Goal: Book appointment/travel/reservation: Book appointment/travel/reservation

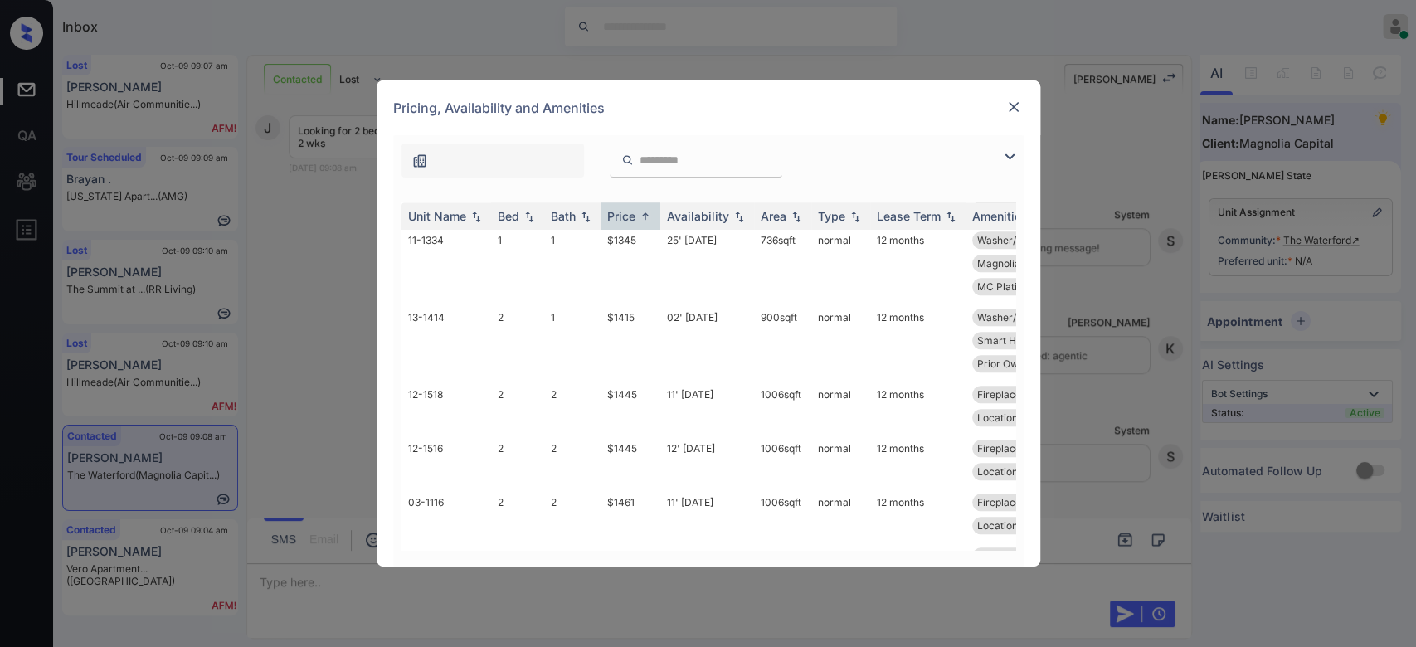
scroll to position [1012, 0]
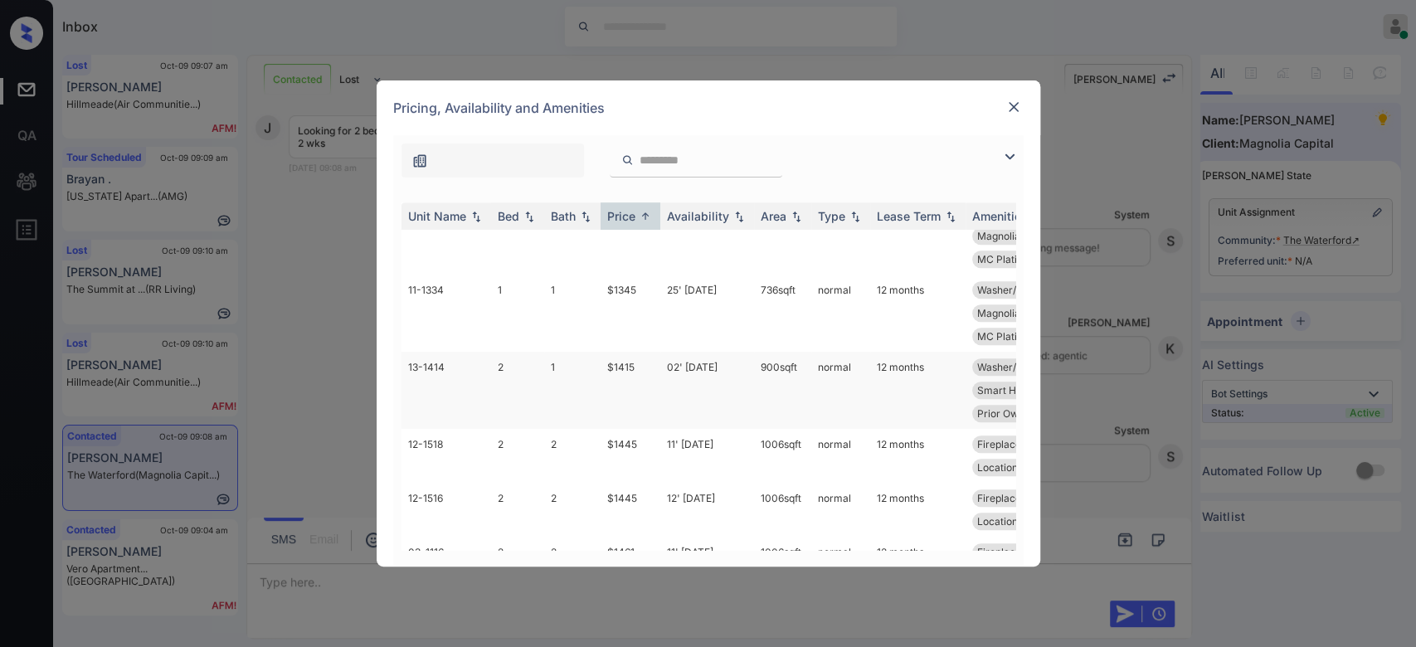
click at [613, 368] on td "$1415" at bounding box center [631, 390] width 60 height 77
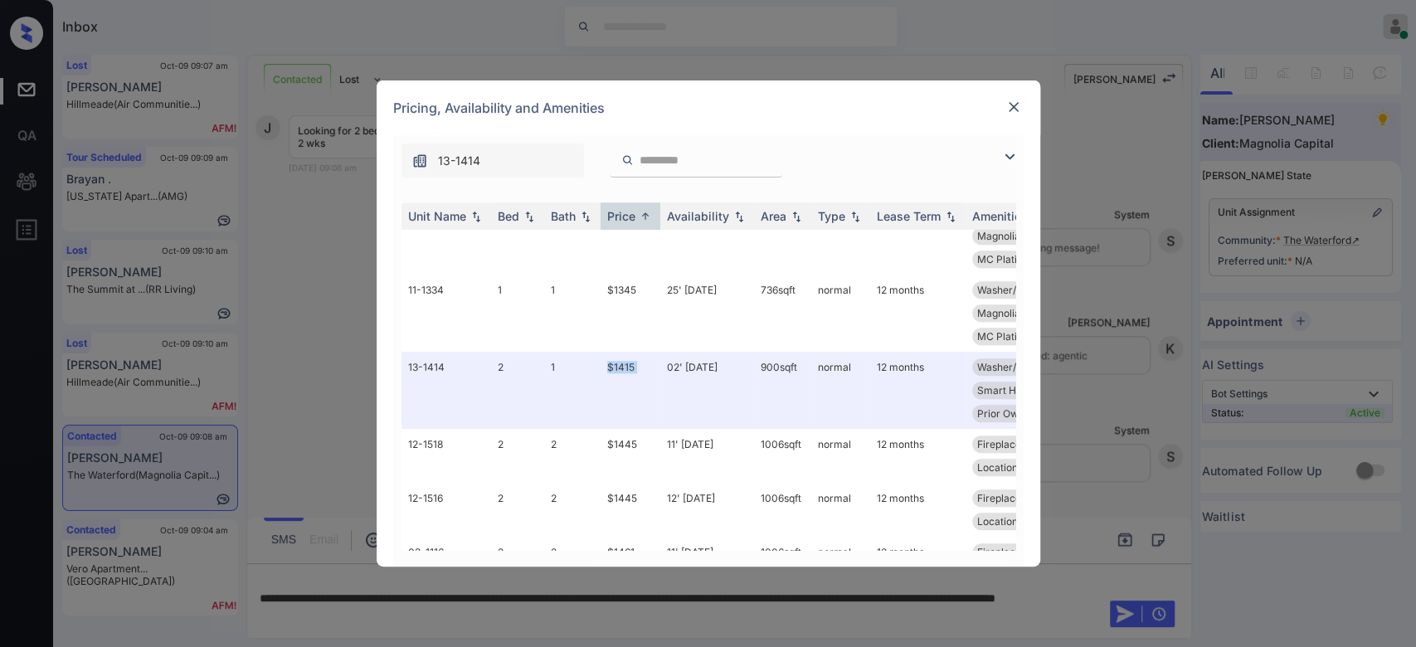
click at [1013, 107] on img at bounding box center [1014, 107] width 17 height 17
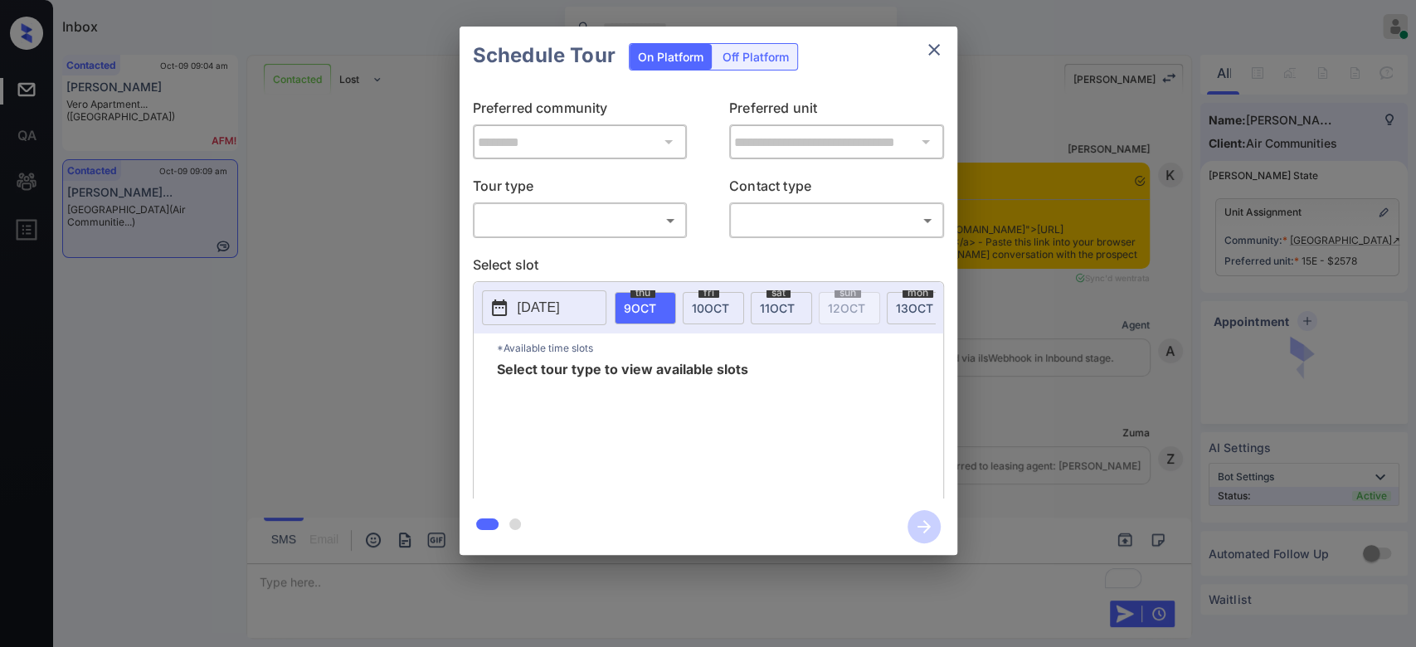
scroll to position [6277, 0]
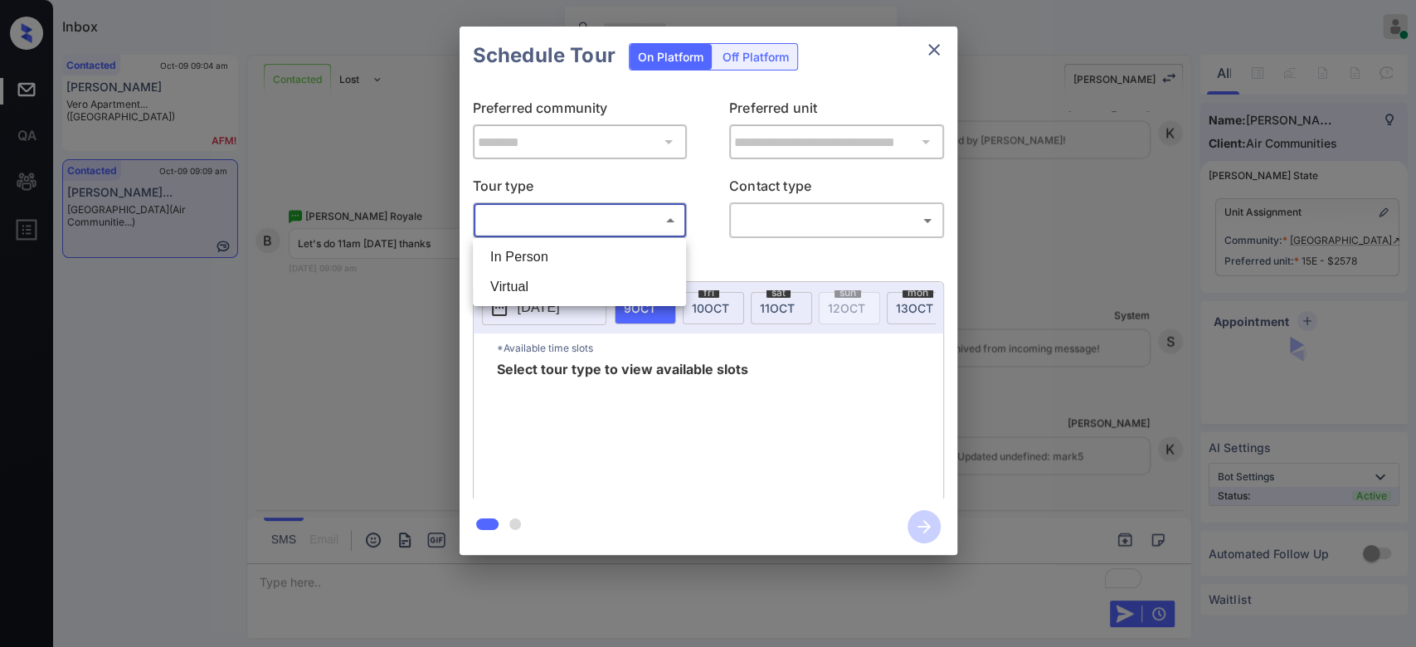
click at [613, 209] on body "Inbox Mukesh Online Set yourself offline Set yourself on break Profile Switch t…" at bounding box center [708, 323] width 1416 height 647
click at [540, 261] on li "In Person" at bounding box center [579, 257] width 205 height 30
type input "********"
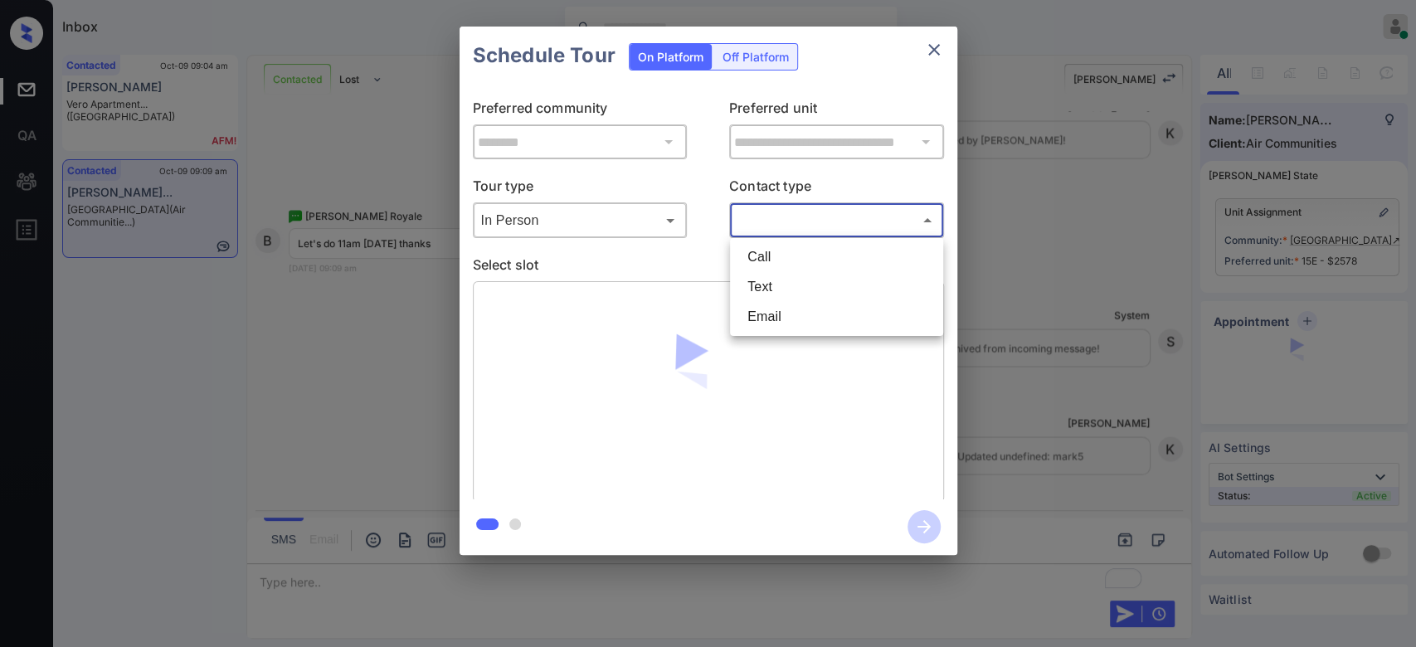
click at [801, 230] on body "Inbox Mukesh Online Set yourself offline Set yourself on break Profile Switch t…" at bounding box center [708, 323] width 1416 height 647
click at [774, 287] on li "Text" at bounding box center [836, 287] width 205 height 30
type input "****"
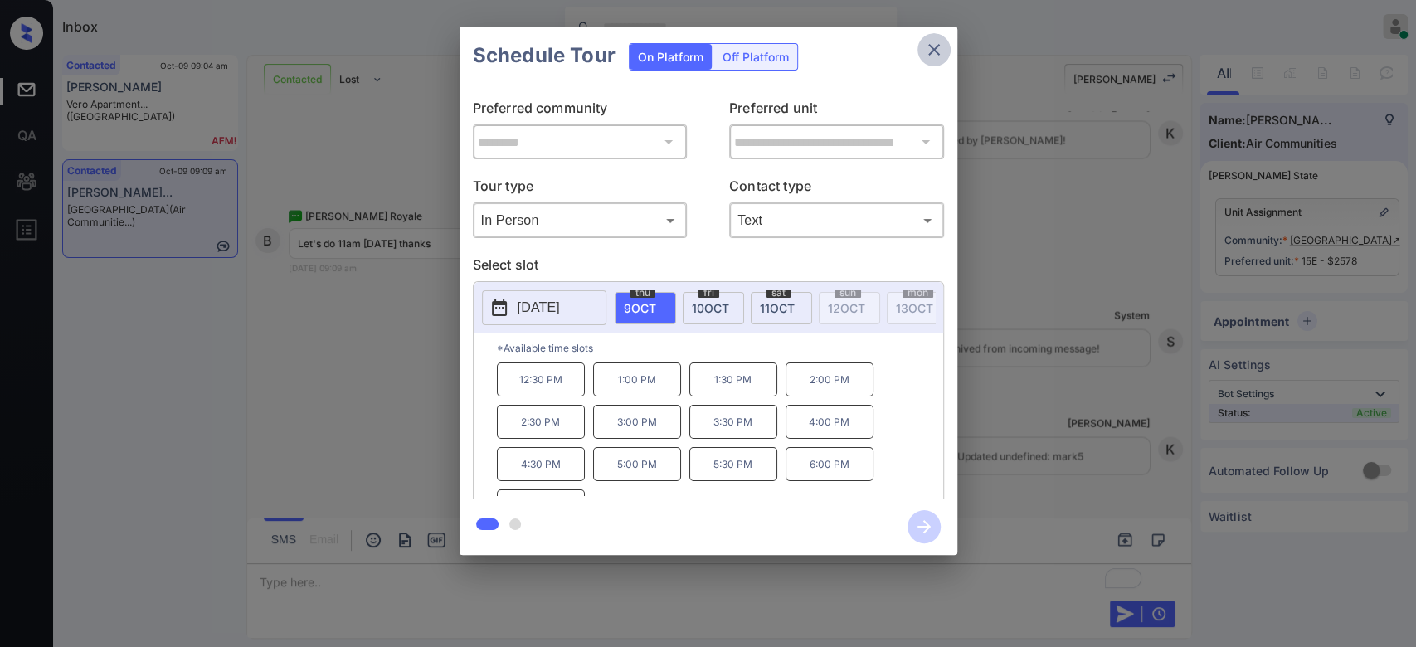
click at [920, 43] on button "close" at bounding box center [934, 49] width 33 height 33
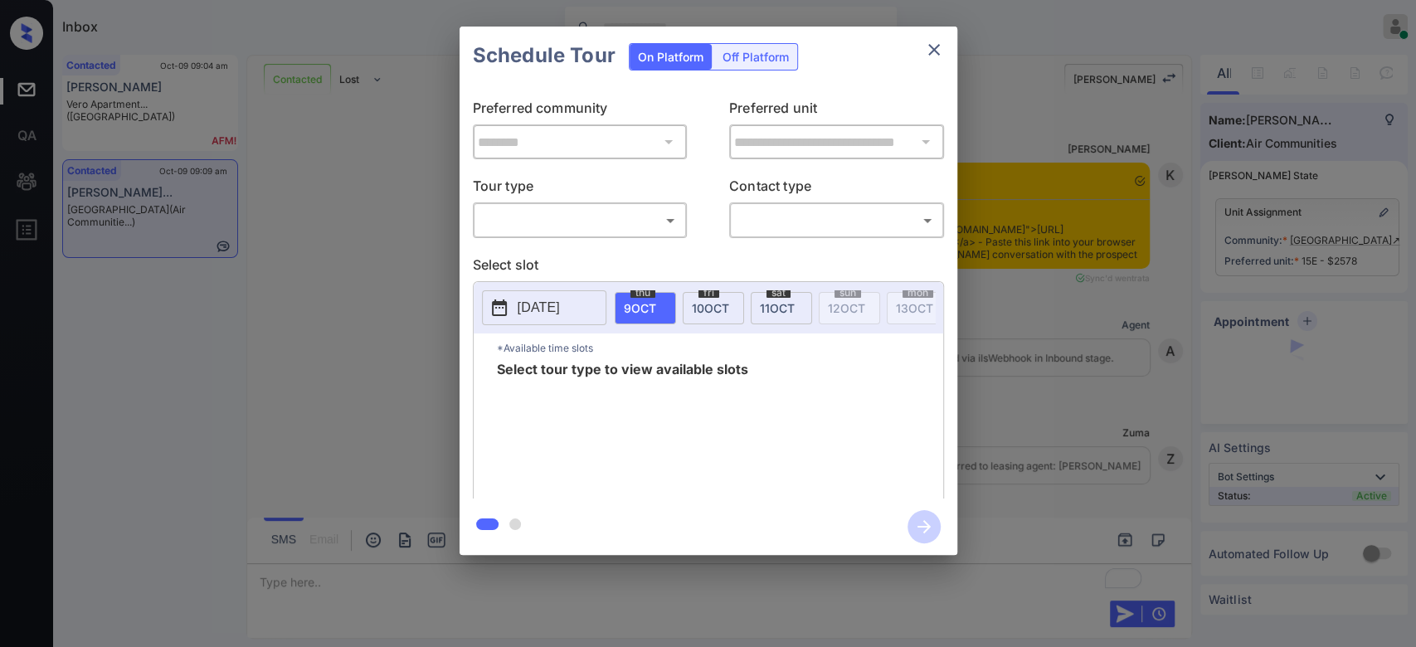
click at [616, 218] on body "Inbox Mukesh Online Set yourself offline Set yourself on break Profile Switch t…" at bounding box center [708, 323] width 1416 height 647
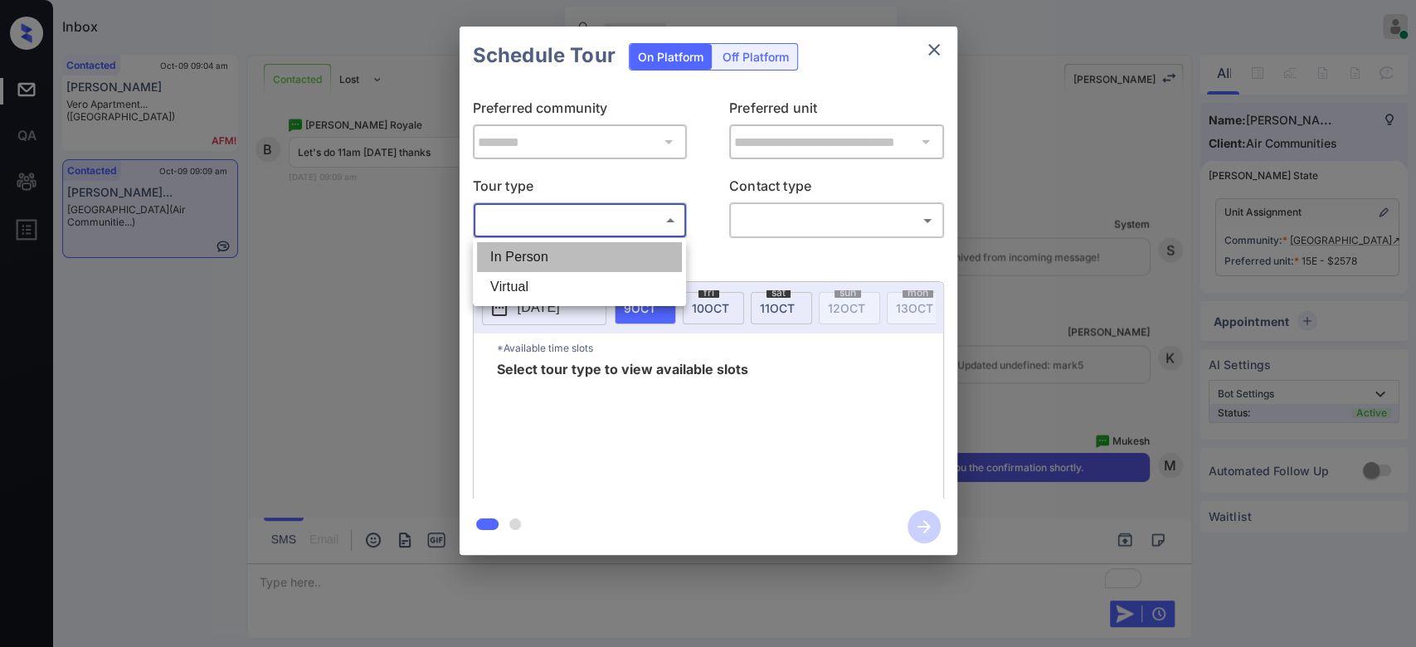
click at [546, 253] on li "In Person" at bounding box center [579, 257] width 205 height 30
type input "********"
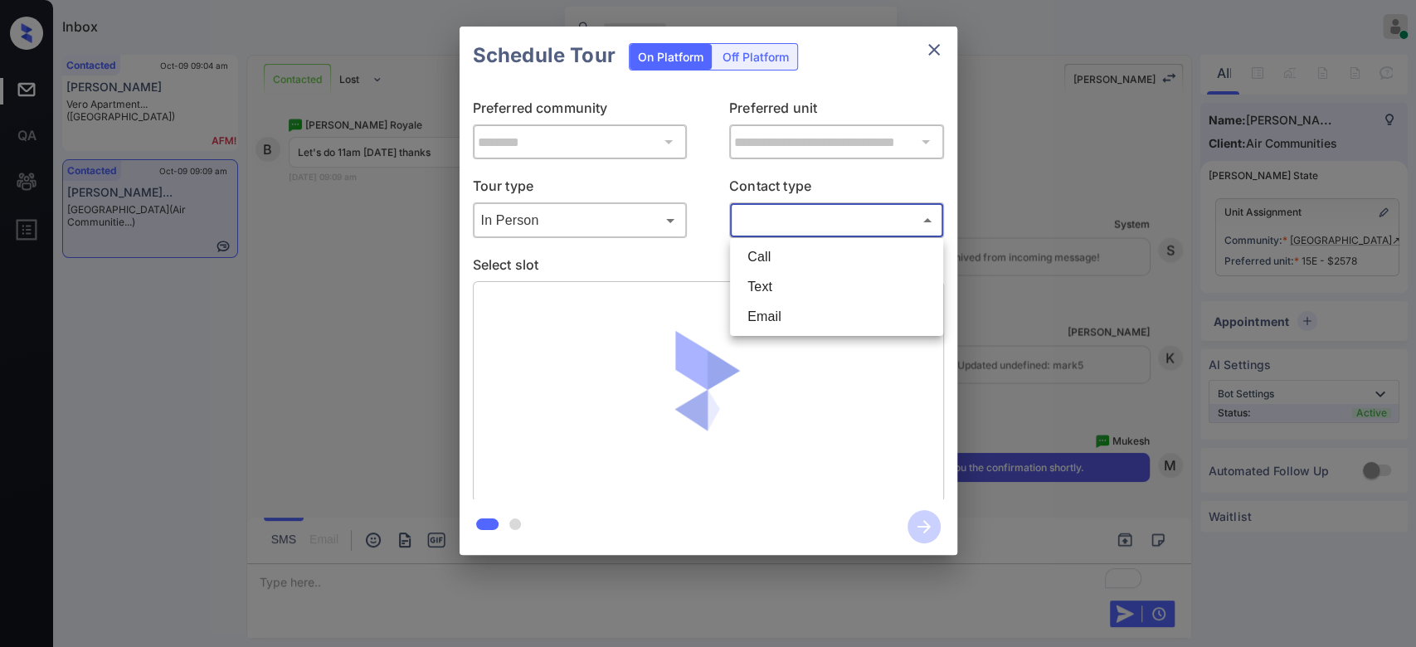
click at [784, 224] on body "Inbox Mukesh Online Set yourself offline Set yourself on break Profile Switch t…" at bounding box center [708, 323] width 1416 height 647
click at [777, 276] on li "Text" at bounding box center [836, 287] width 205 height 30
type input "****"
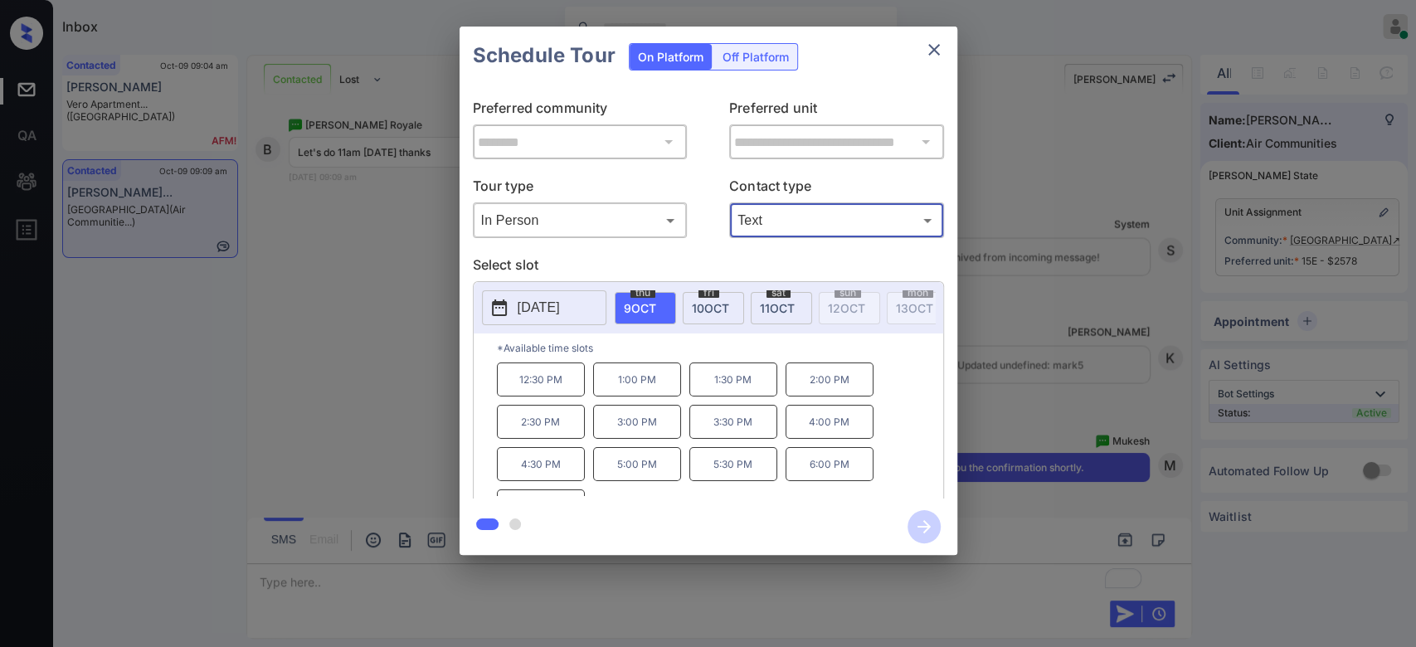
scroll to position [27, 0]
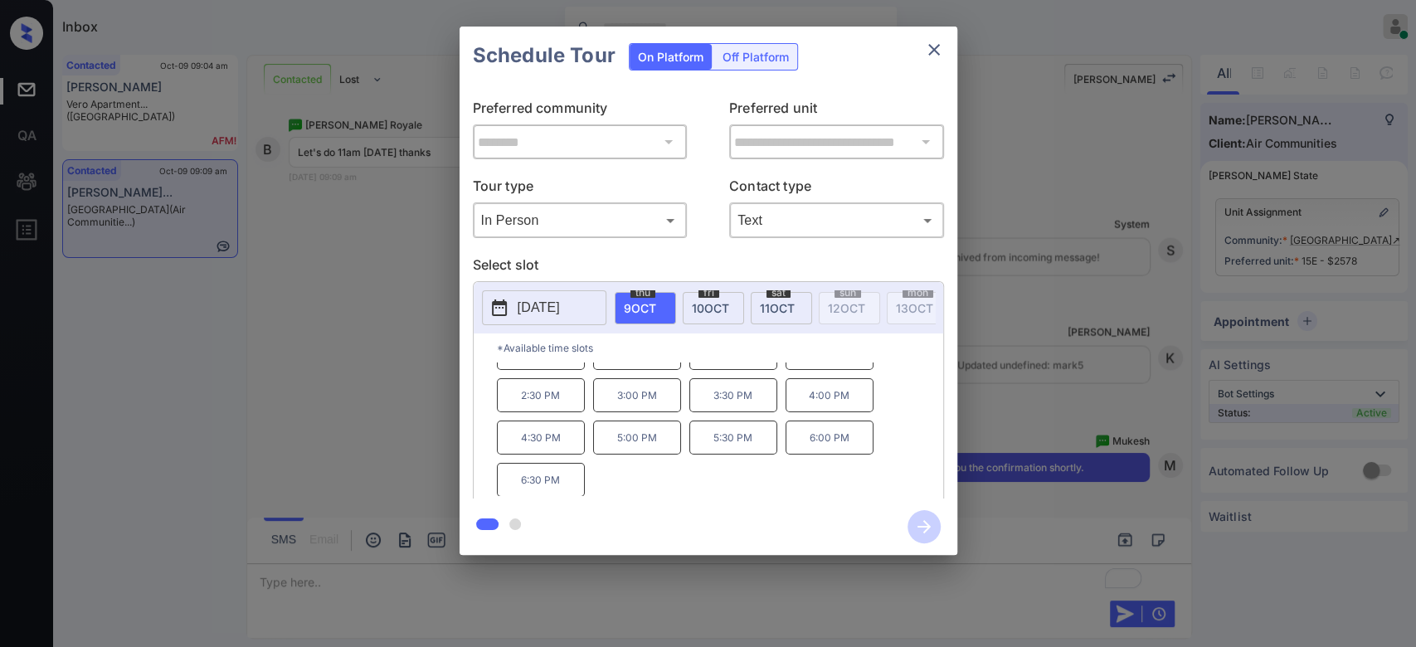
click at [560, 309] on p "[DATE]" at bounding box center [539, 308] width 42 height 20
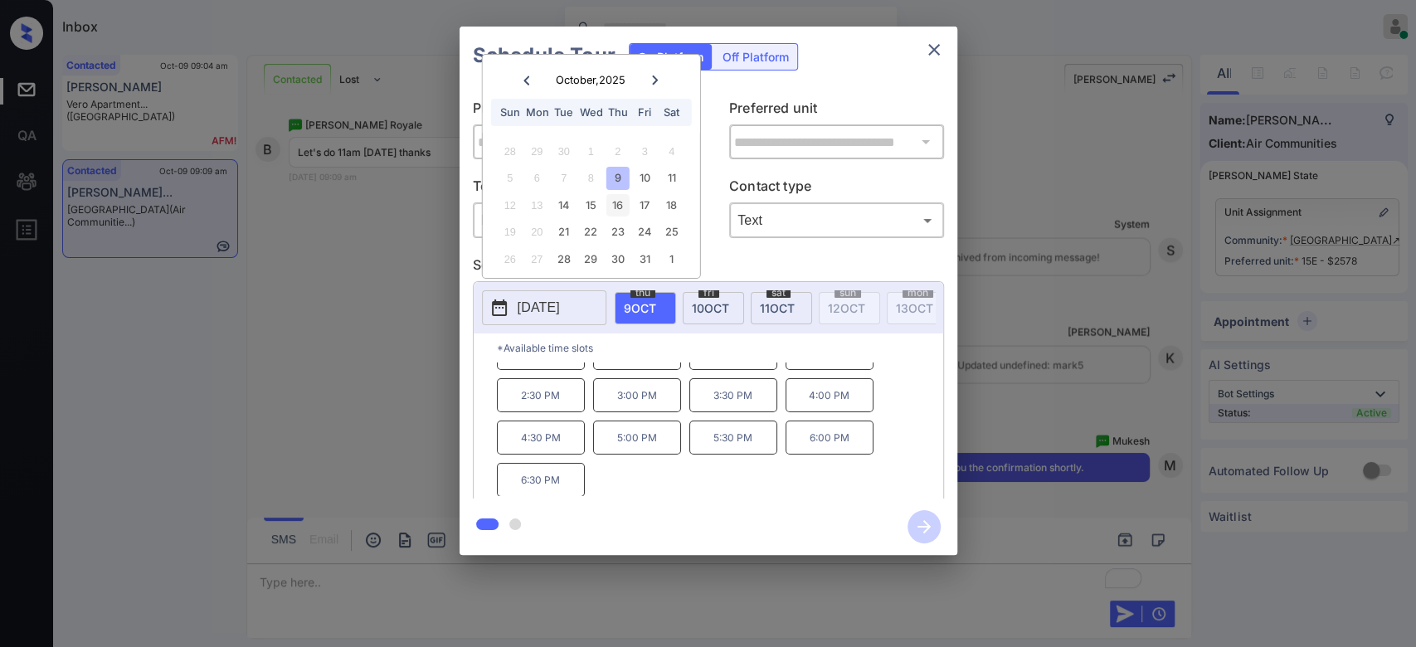
click at [611, 202] on div "16" at bounding box center [617, 205] width 22 height 22
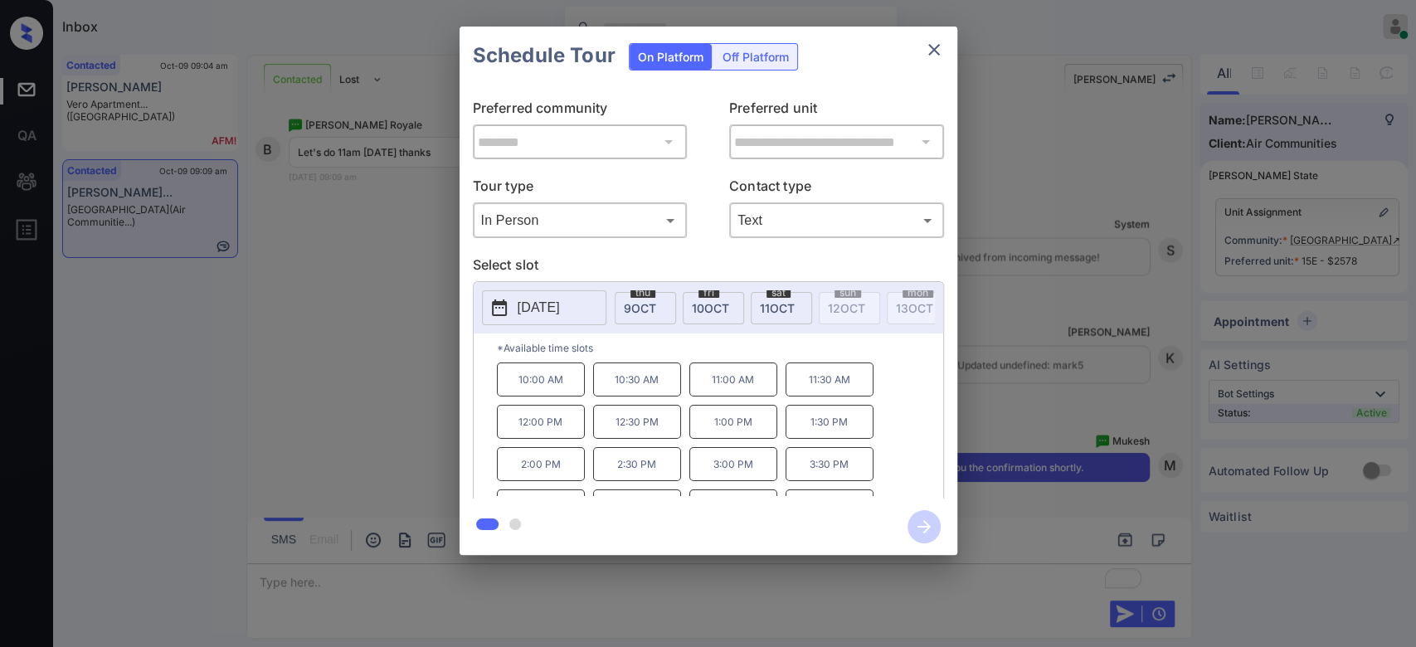
click at [733, 386] on p "11:00 AM" at bounding box center [733, 380] width 88 height 34
click at [917, 517] on icon "button" at bounding box center [924, 526] width 33 height 33
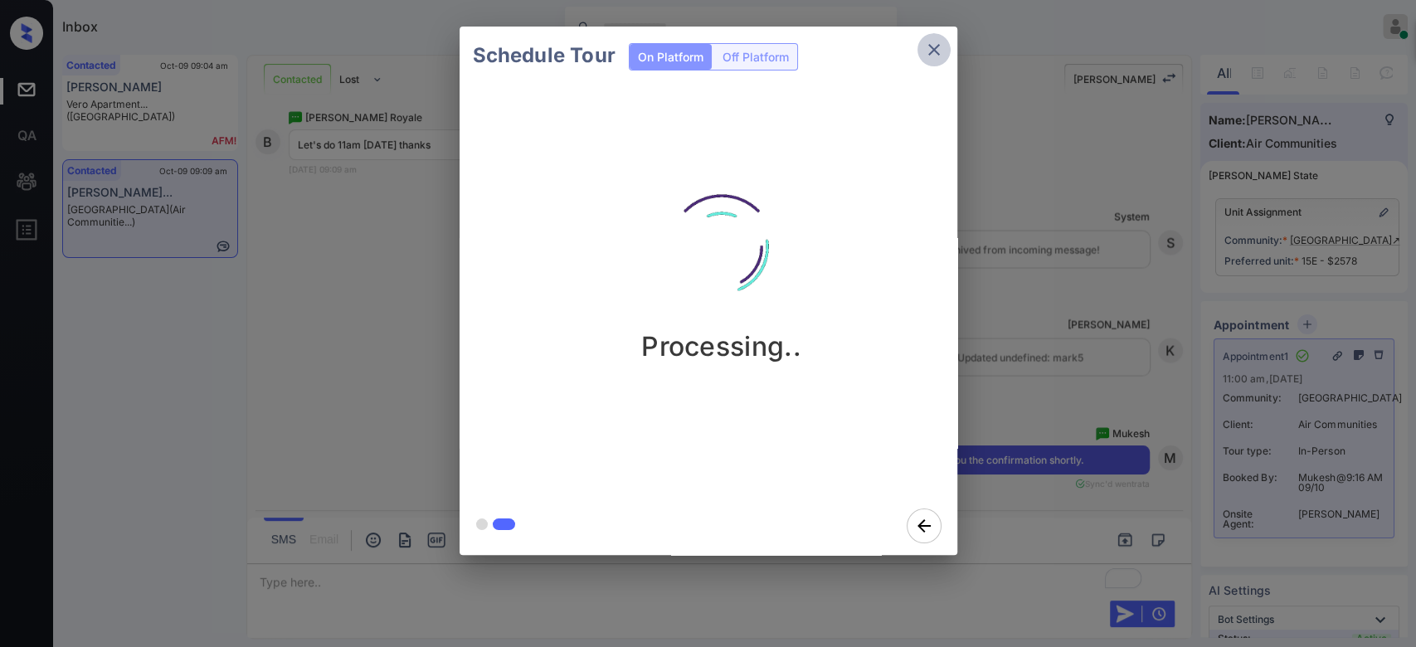
click at [929, 40] on icon "close" at bounding box center [934, 50] width 20 height 20
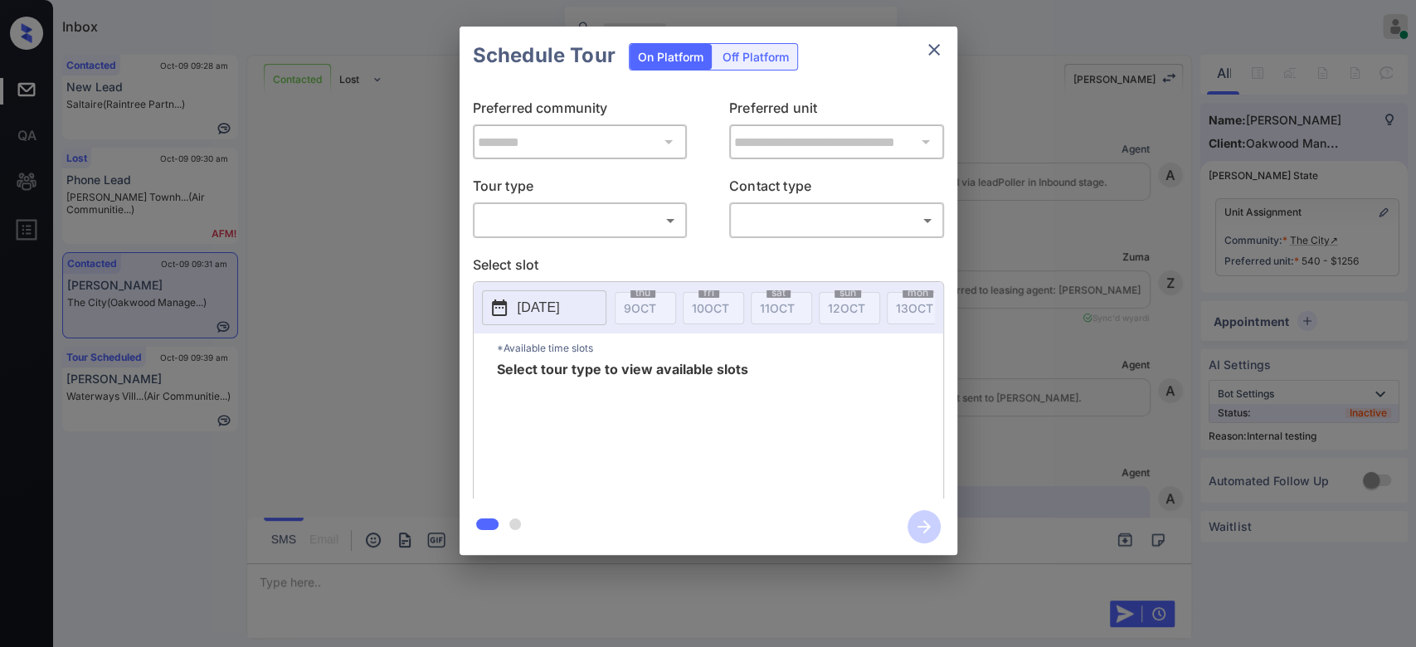
scroll to position [2705, 0]
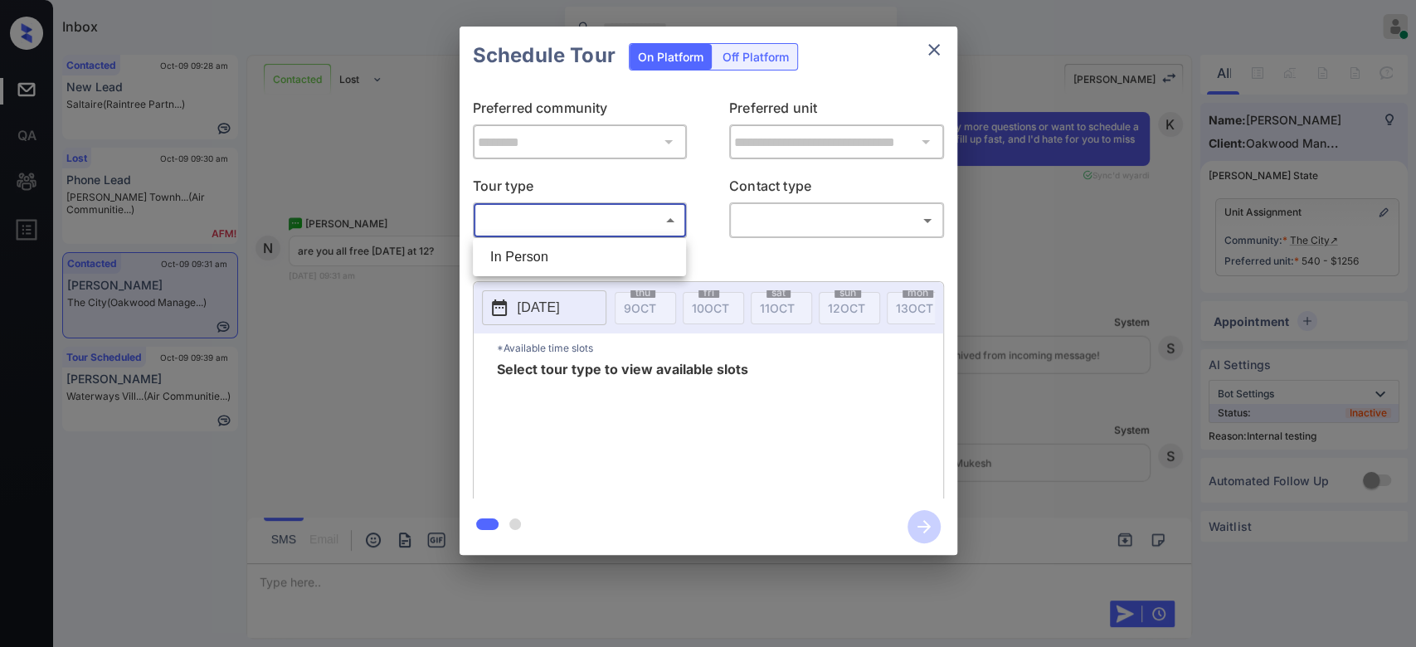
click at [656, 218] on body "Inbox Mukesh Online Set yourself offline Set yourself on break Profile Switch t…" at bounding box center [708, 323] width 1416 height 647
click at [552, 258] on li "In Person" at bounding box center [579, 257] width 205 height 30
type input "********"
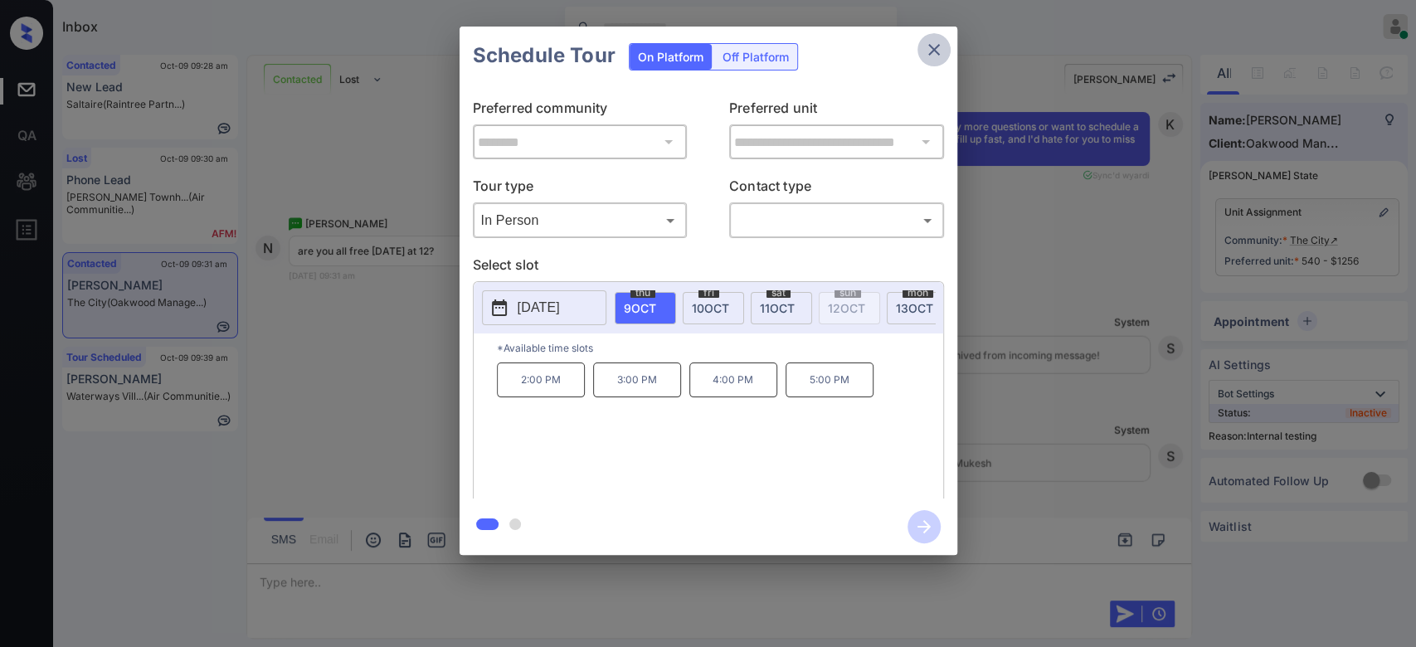
click at [941, 47] on icon "close" at bounding box center [934, 50] width 20 height 20
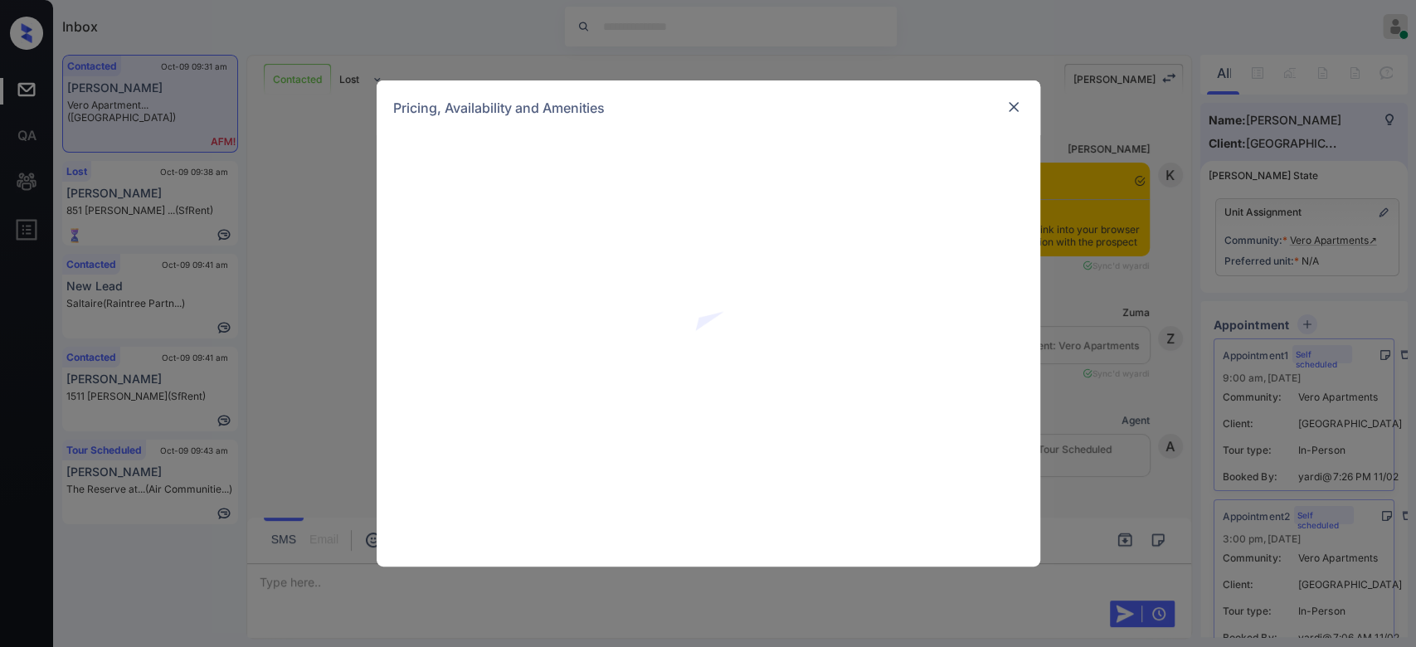
scroll to position [4381, 0]
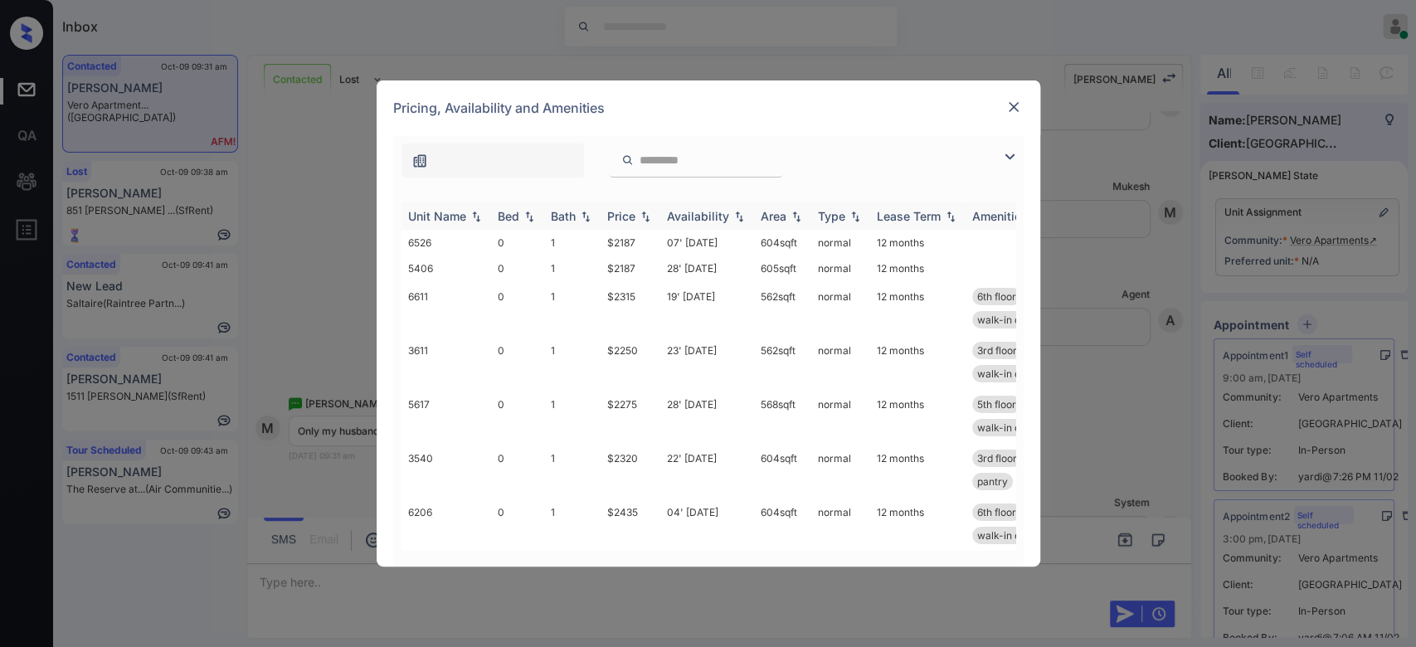
click at [634, 211] on div "Price" at bounding box center [621, 216] width 28 height 14
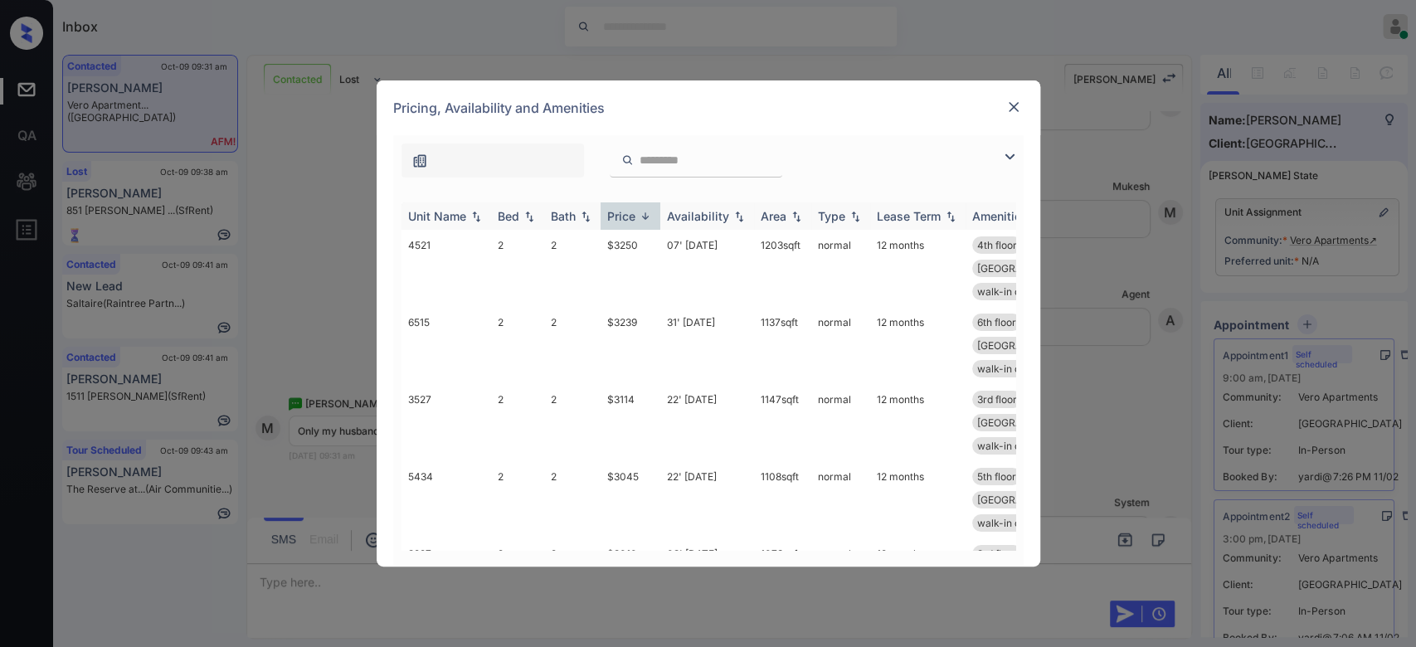
click at [634, 211] on div "Price" at bounding box center [621, 216] width 28 height 14
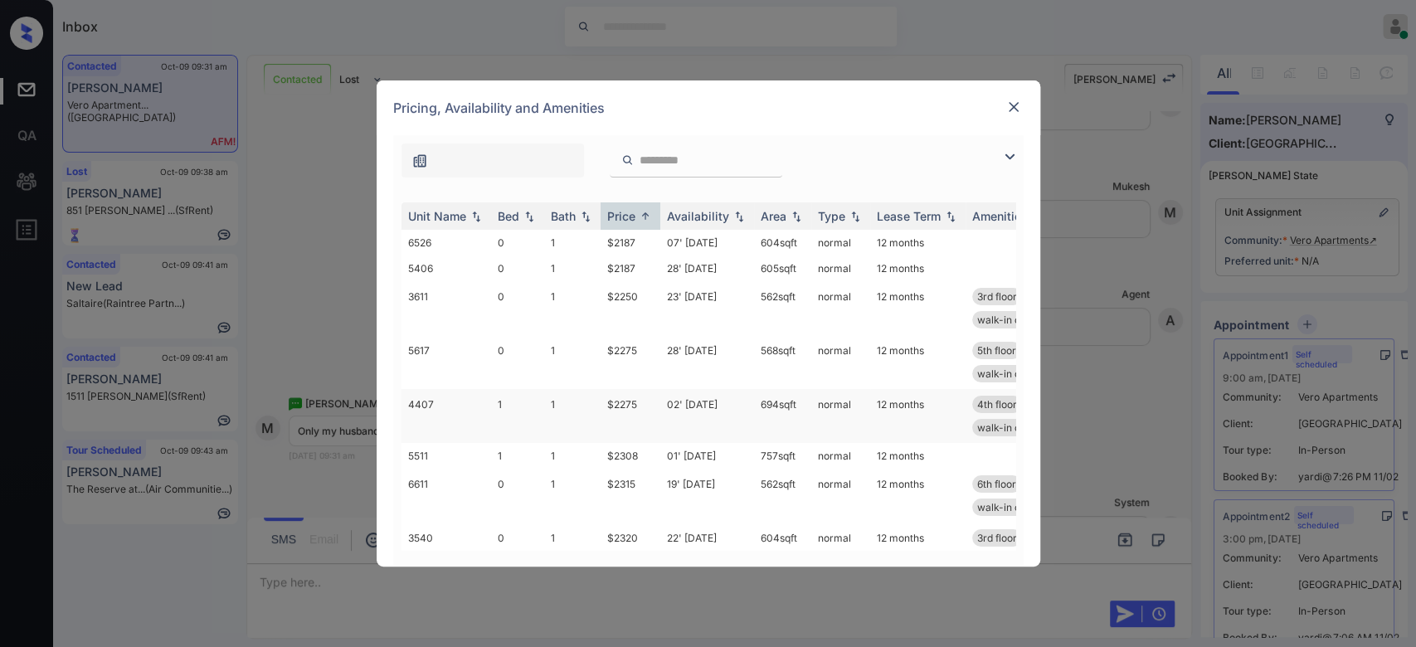
click at [630, 406] on td "$2275" at bounding box center [631, 416] width 60 height 54
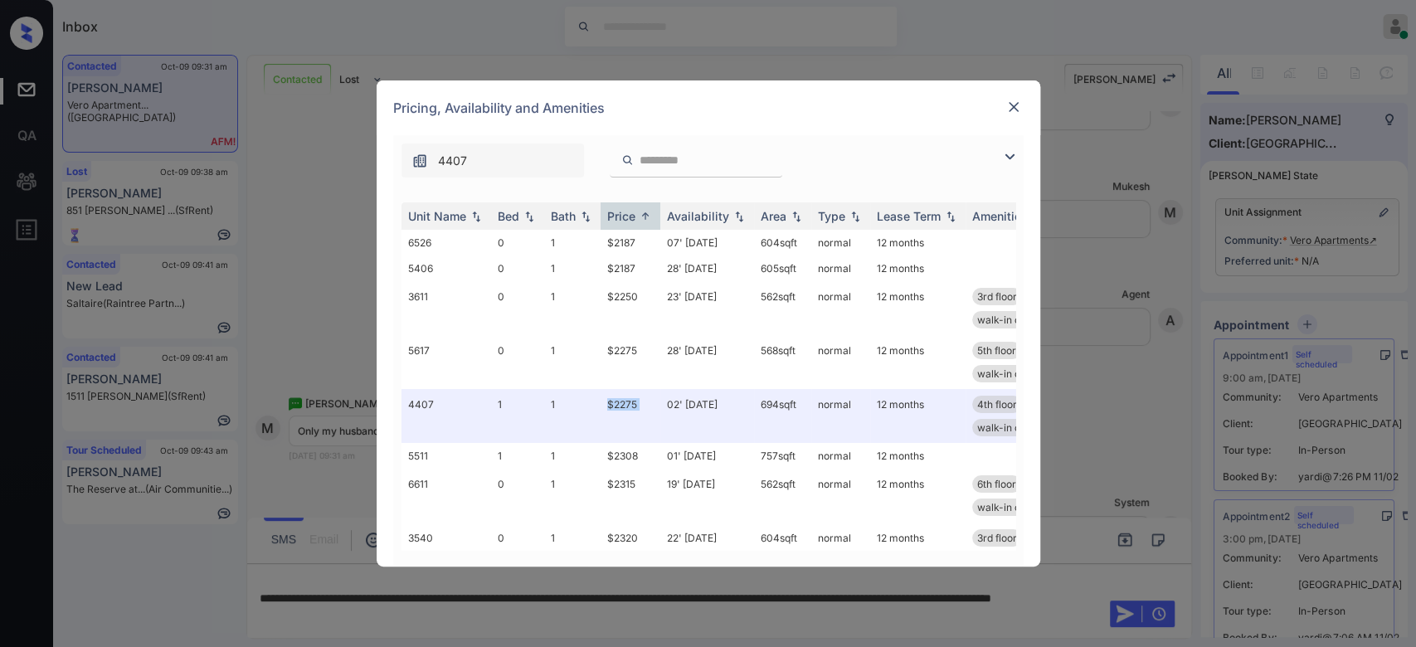
click at [1009, 109] on img at bounding box center [1014, 107] width 17 height 17
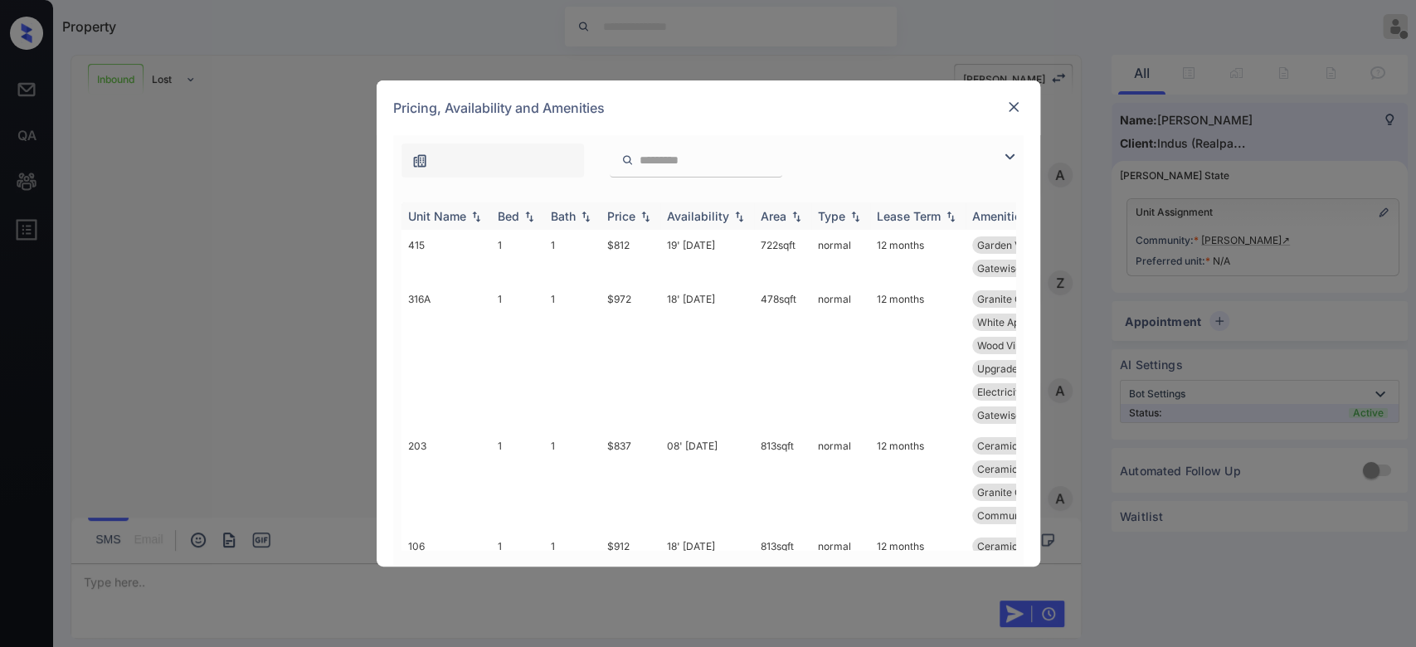
click at [620, 209] on div "Price" at bounding box center [621, 216] width 28 height 14
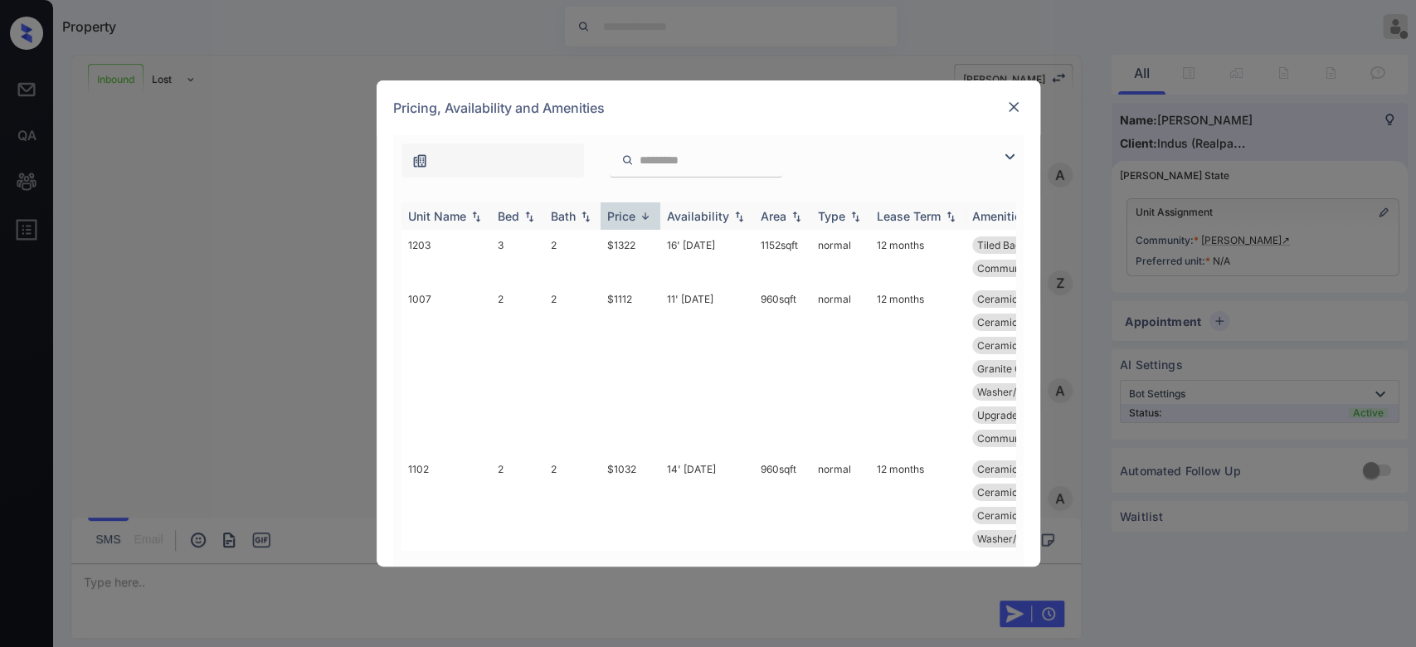
click at [620, 209] on div "Price" at bounding box center [621, 216] width 28 height 14
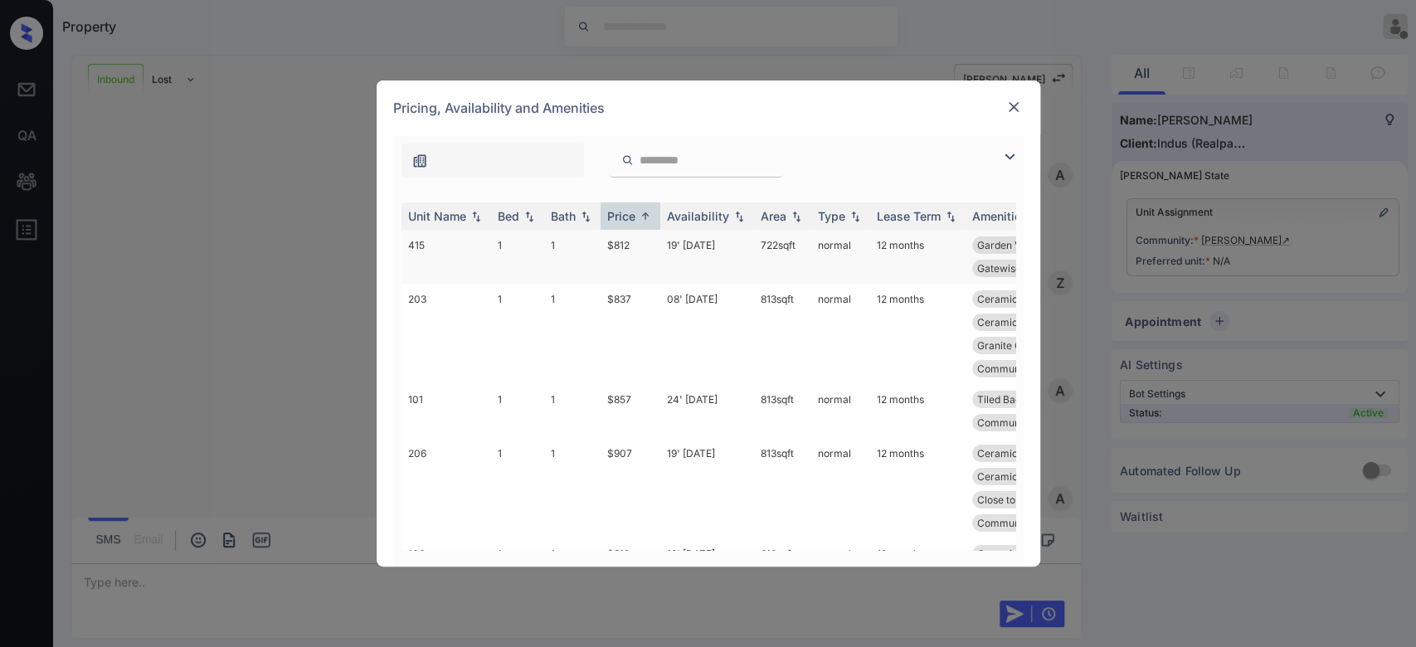
click at [616, 236] on td "$812" at bounding box center [631, 257] width 60 height 54
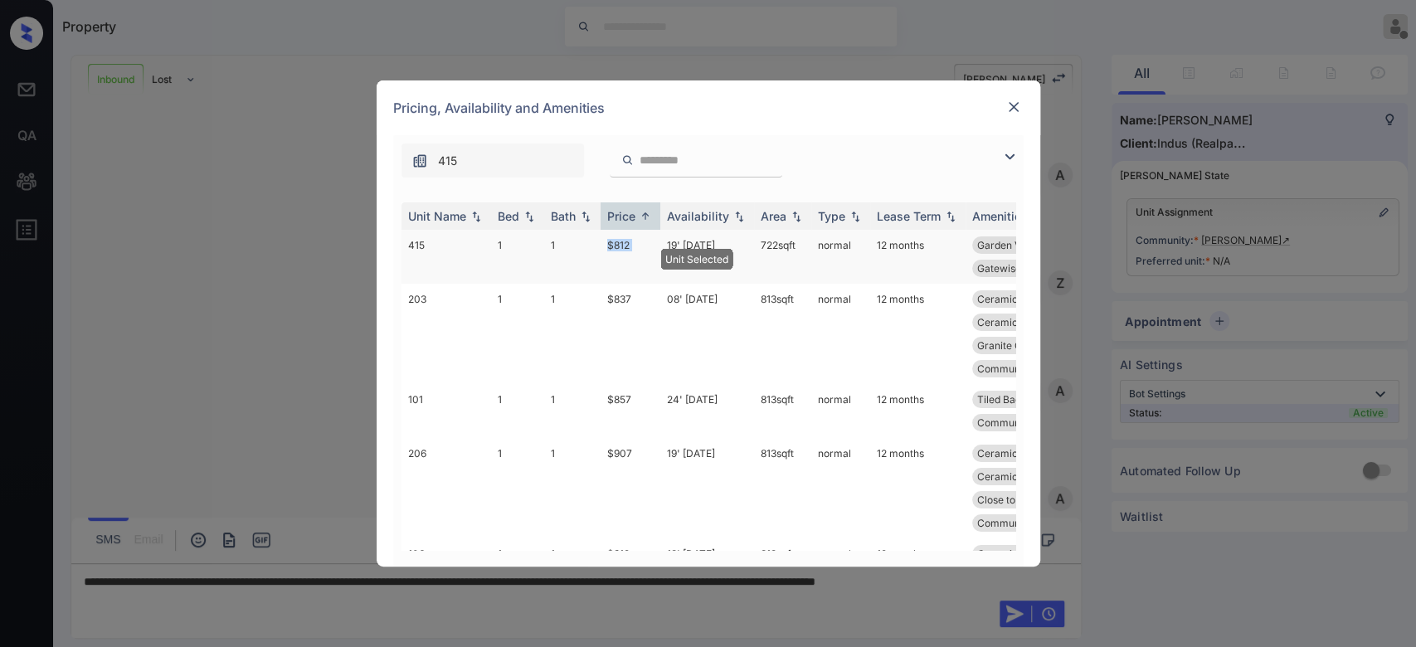
click at [616, 236] on td "$812" at bounding box center [631, 257] width 60 height 54
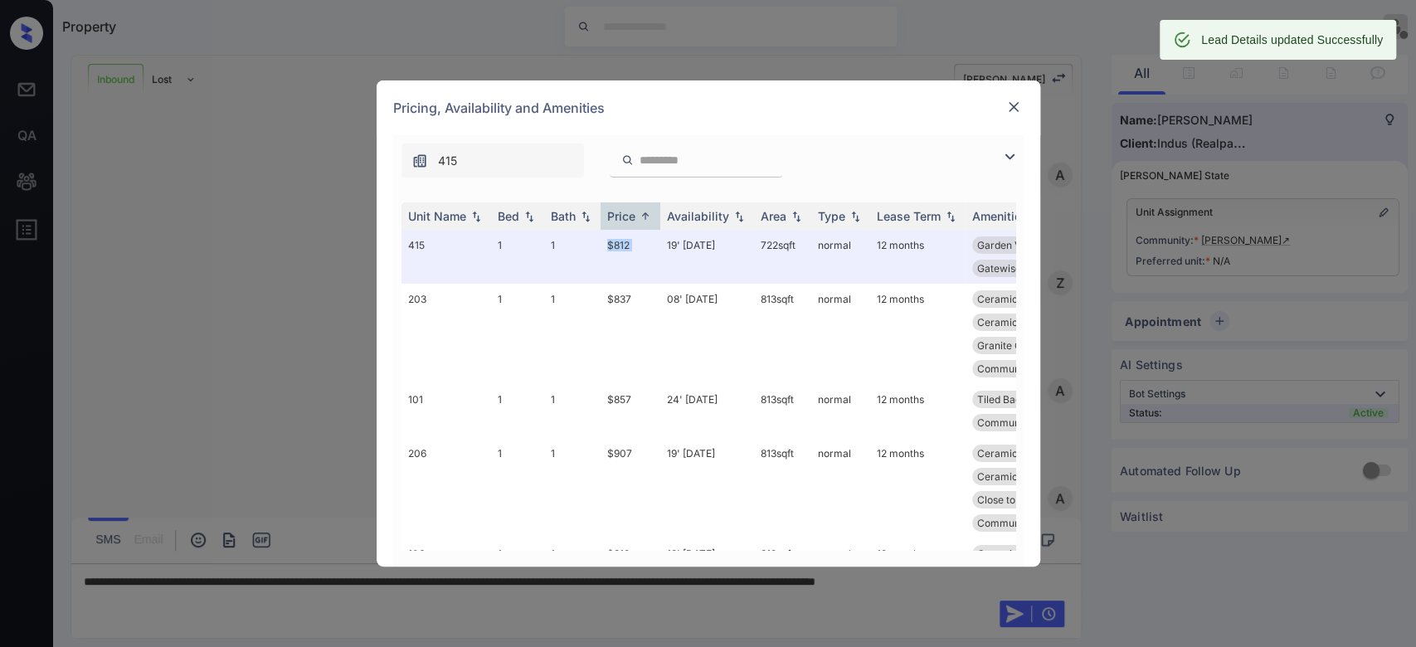
click at [1011, 108] on img at bounding box center [1014, 107] width 17 height 17
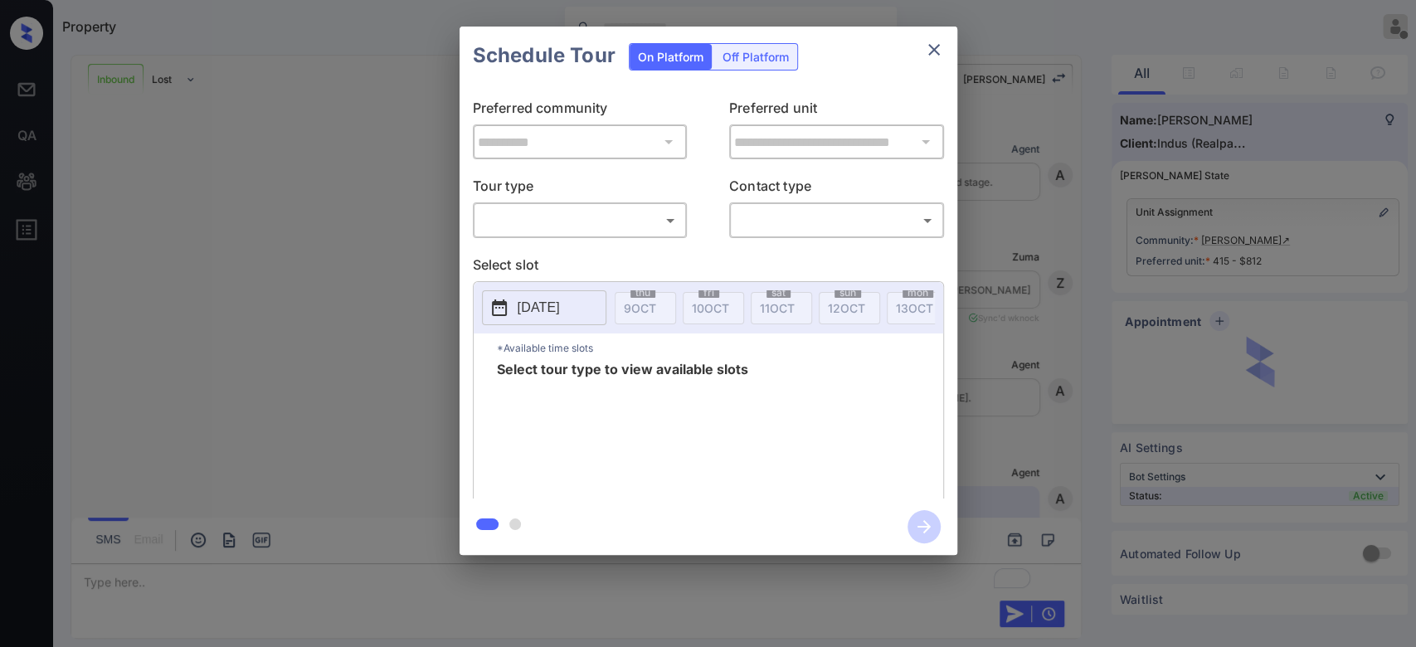
scroll to position [583, 0]
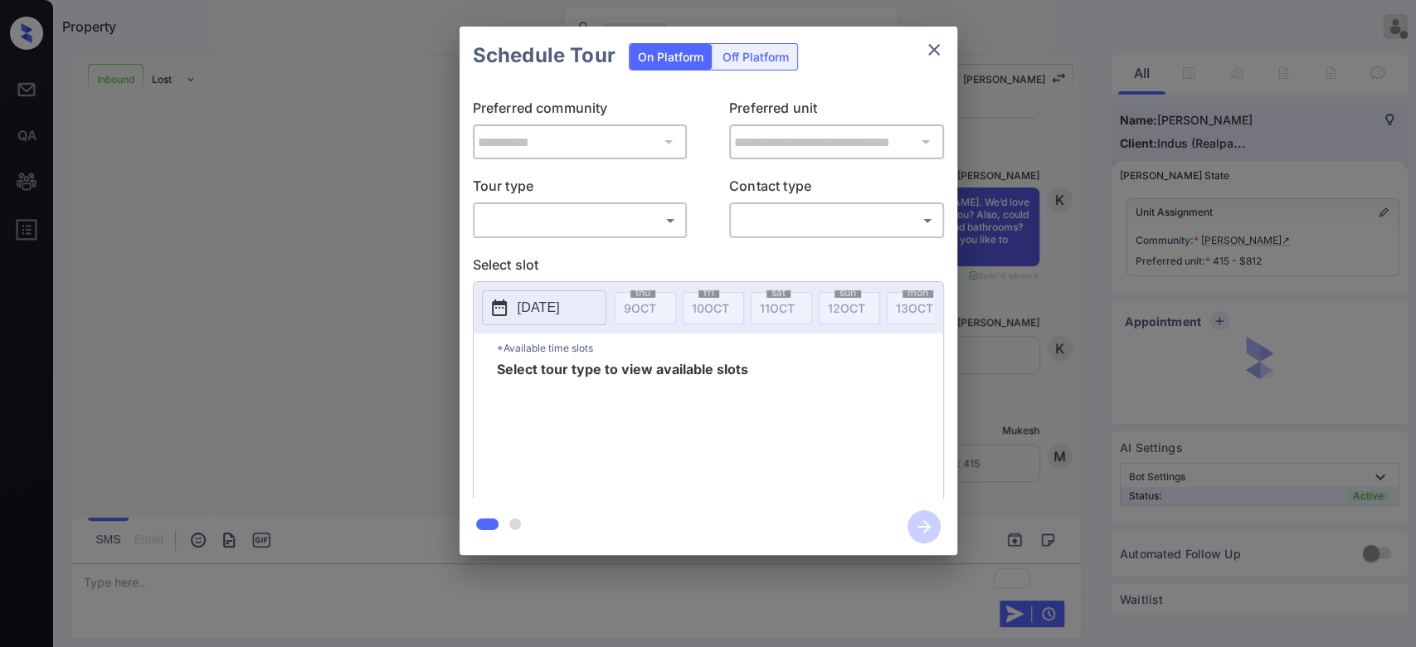
click at [889, 73] on div "Schedule Tour On Platform Off Platform" at bounding box center [709, 56] width 498 height 58
click at [1085, 81] on div "**********" at bounding box center [708, 291] width 1416 height 582
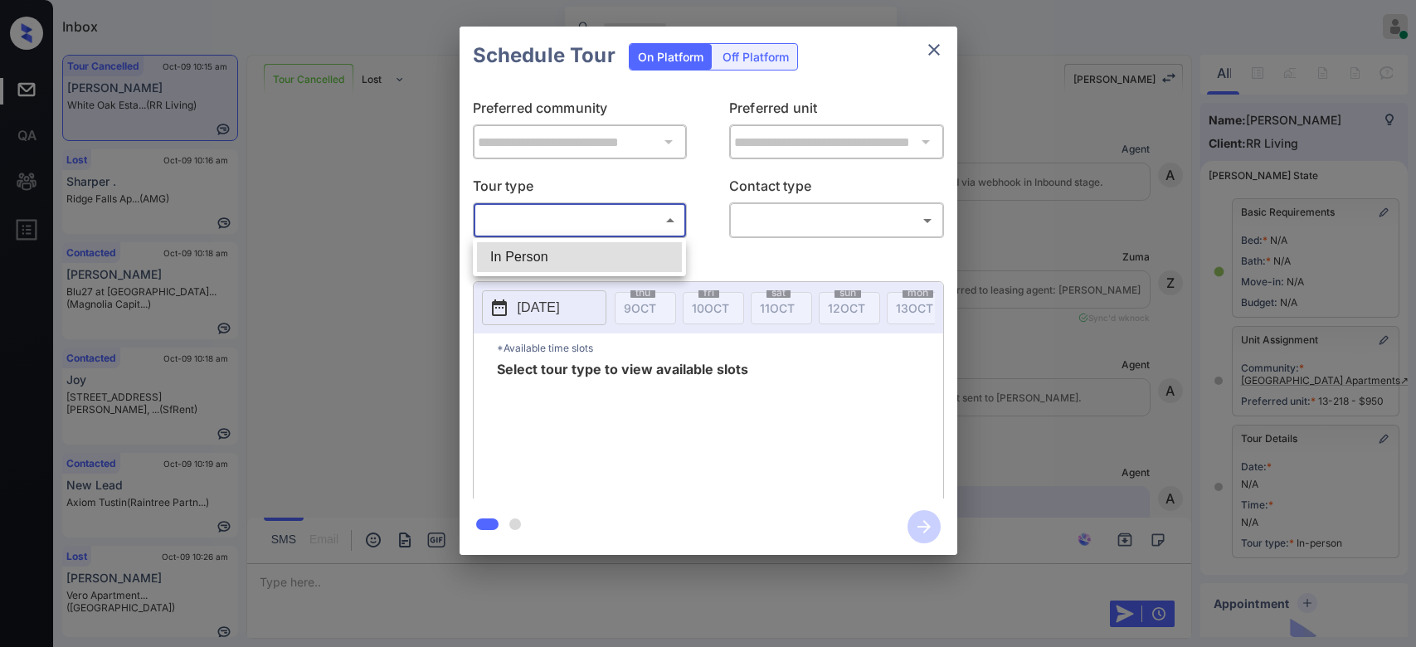
click at [554, 230] on body "Inbox Mukesh Online Set yourself offline Set yourself on break Profile Switch t…" at bounding box center [708, 323] width 1416 height 647
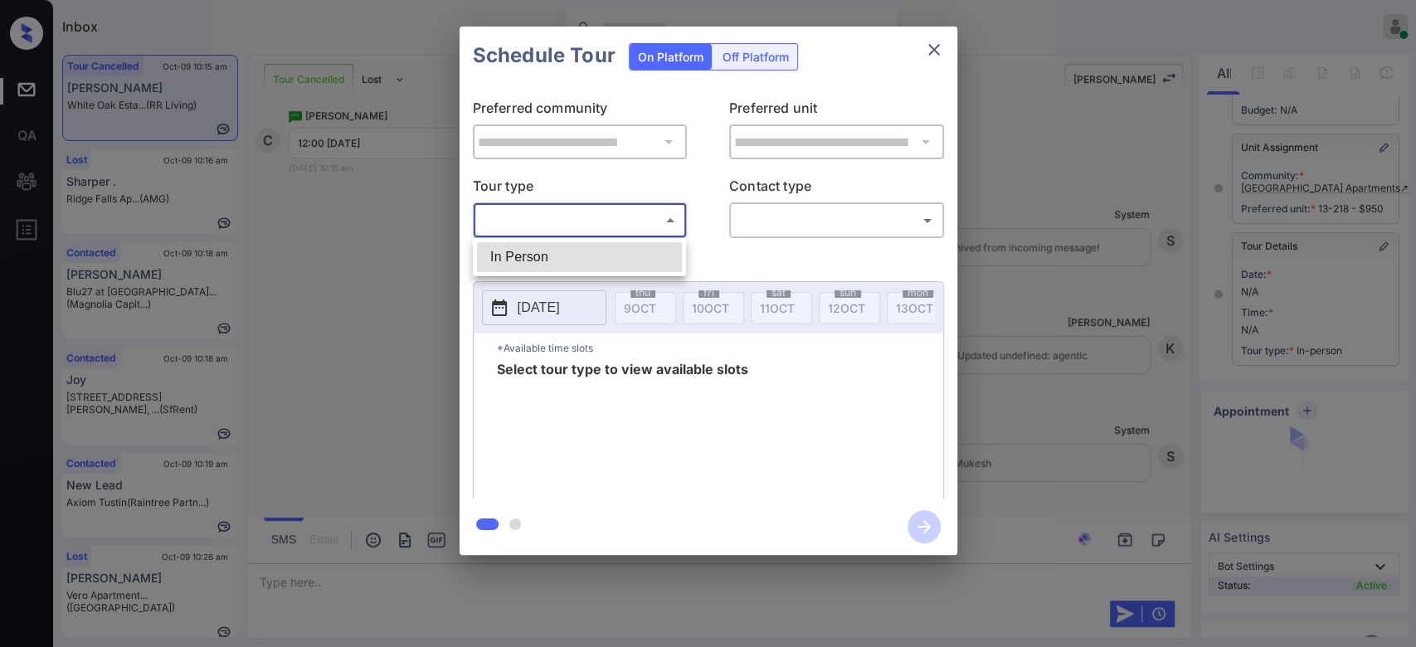
click at [542, 263] on li "In Person" at bounding box center [579, 257] width 205 height 30
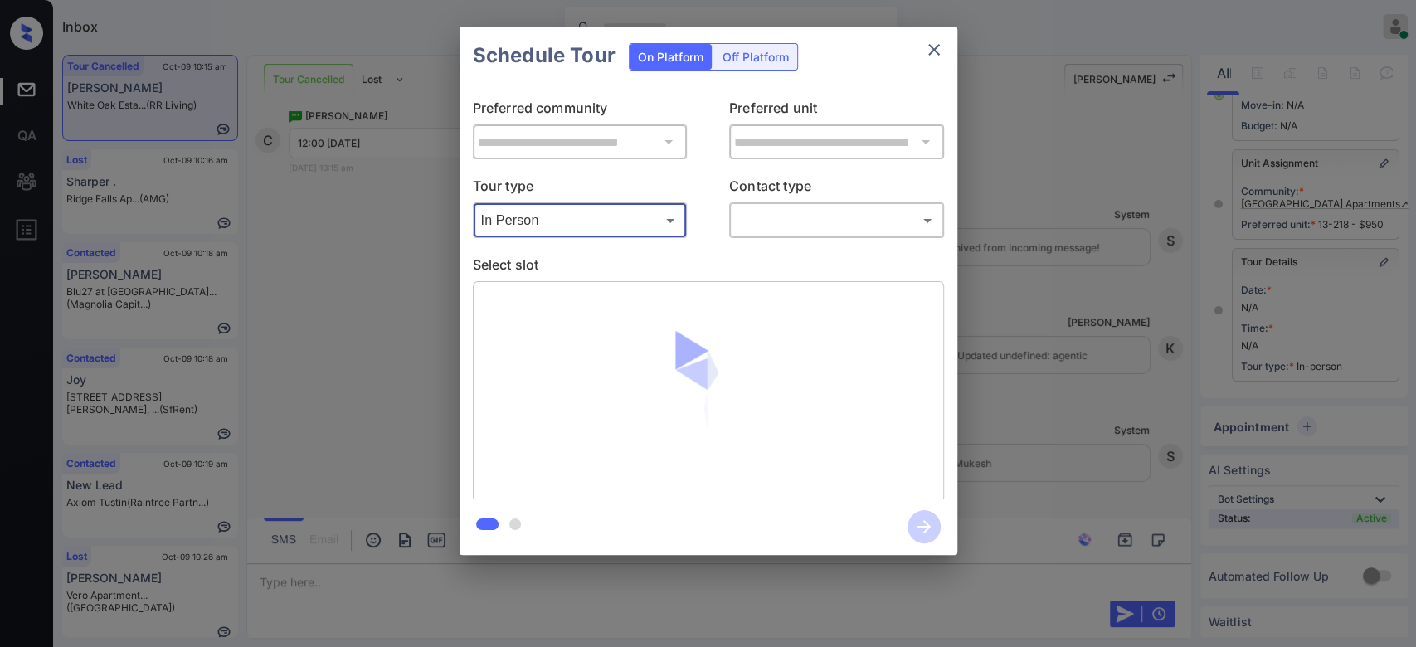
type input "********"
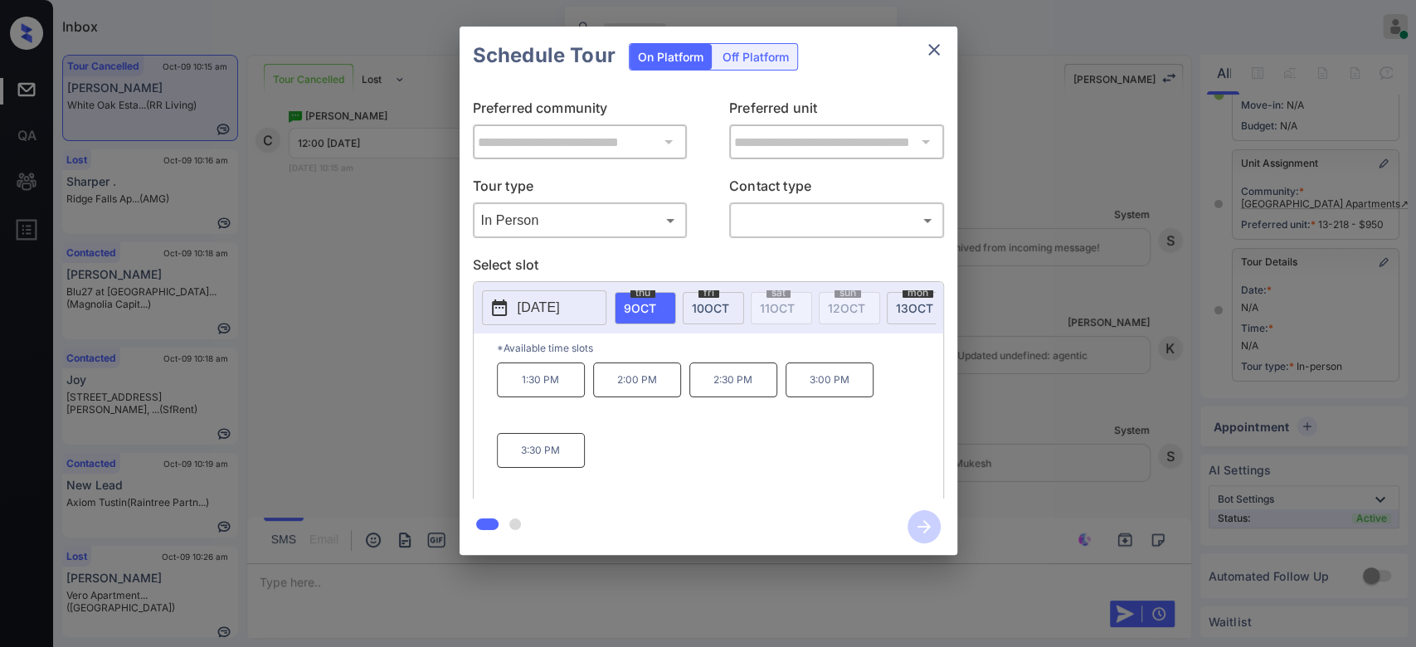
click at [558, 309] on p "[DATE]" at bounding box center [539, 308] width 42 height 20
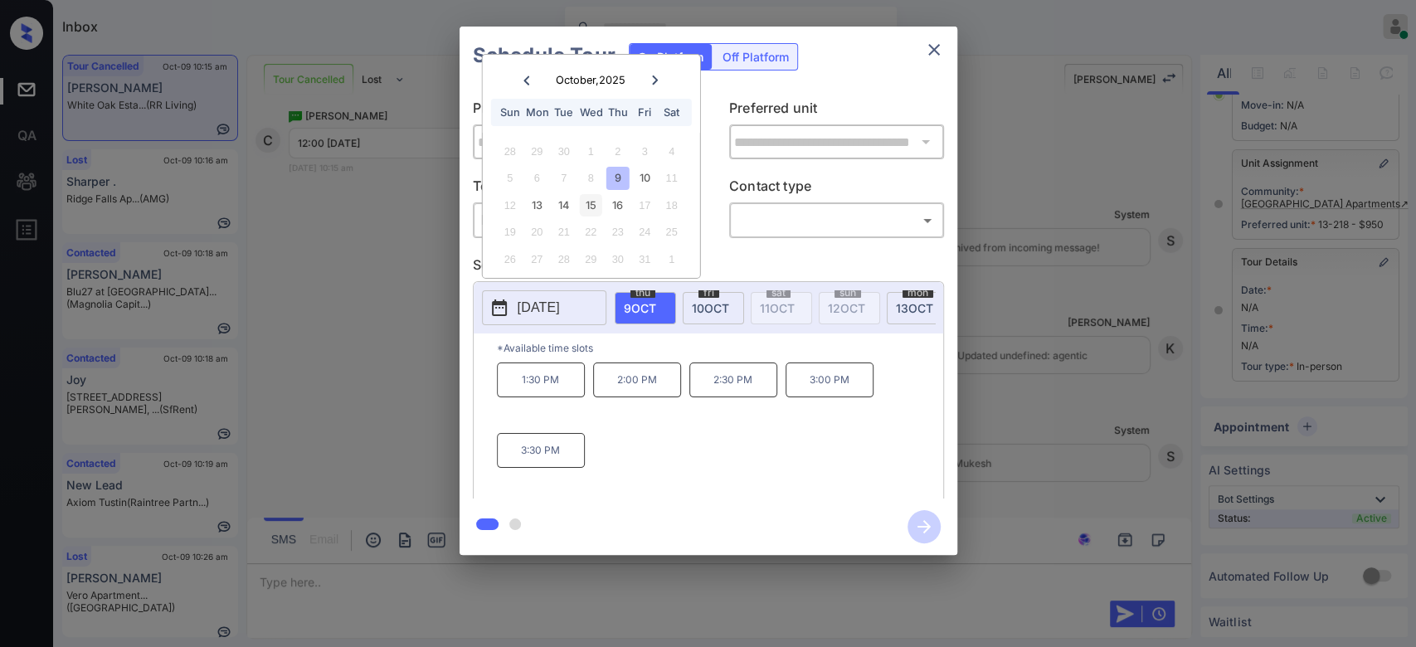
click at [584, 207] on div "15" at bounding box center [591, 205] width 22 height 22
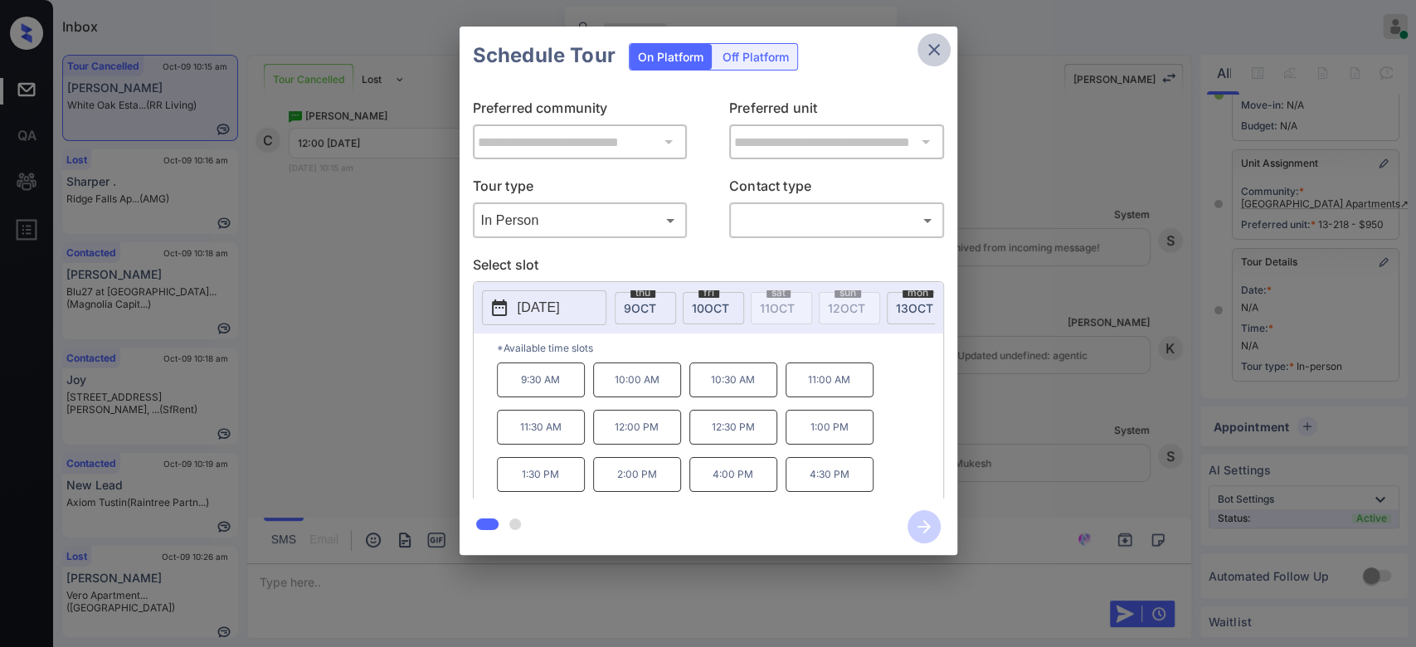
click at [931, 50] on icon "close" at bounding box center [934, 50] width 20 height 20
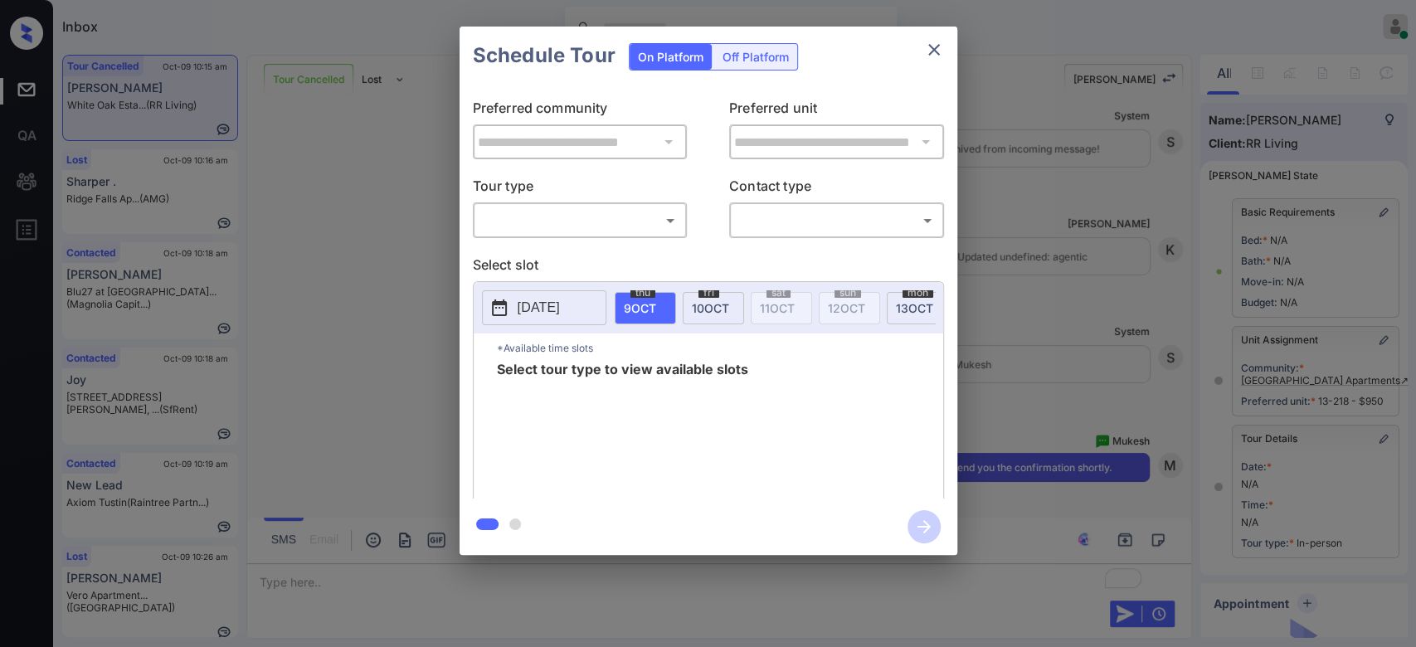
scroll to position [192, 0]
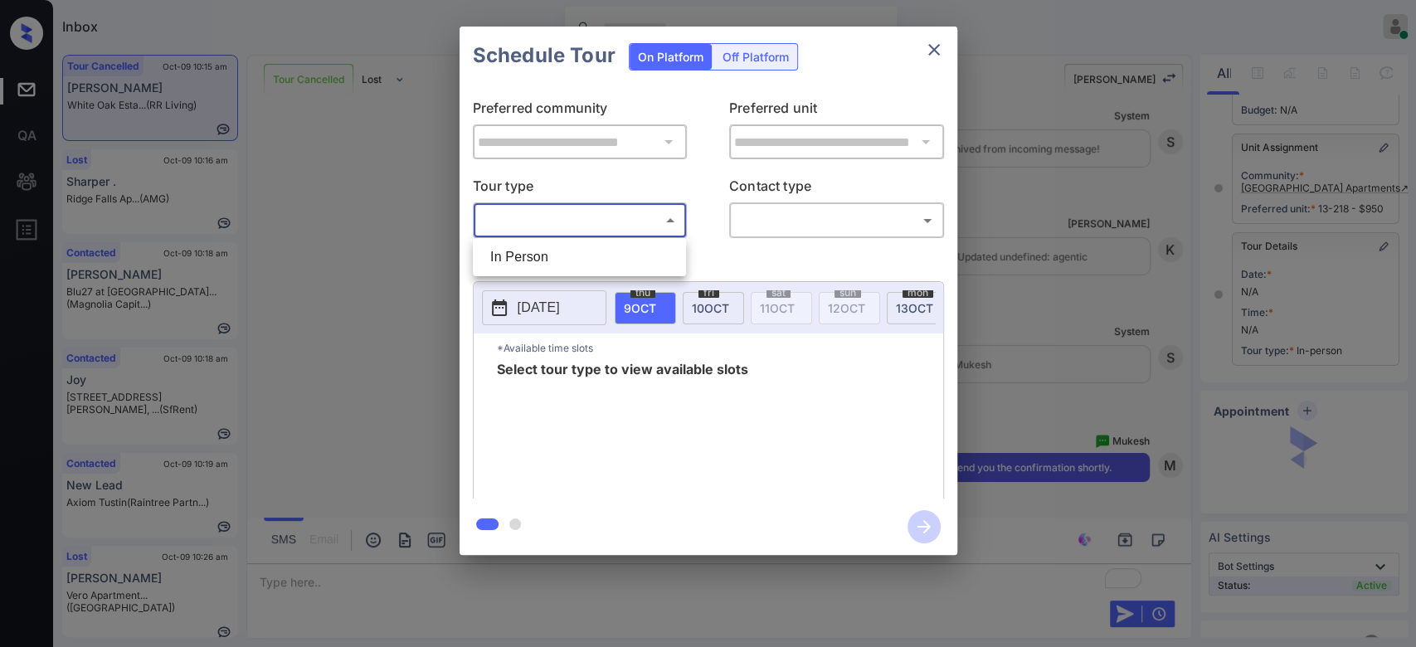
click at [624, 224] on body "Inbox Mukesh Online Set yourself offline Set yourself on break Profile Switch t…" at bounding box center [708, 323] width 1416 height 647
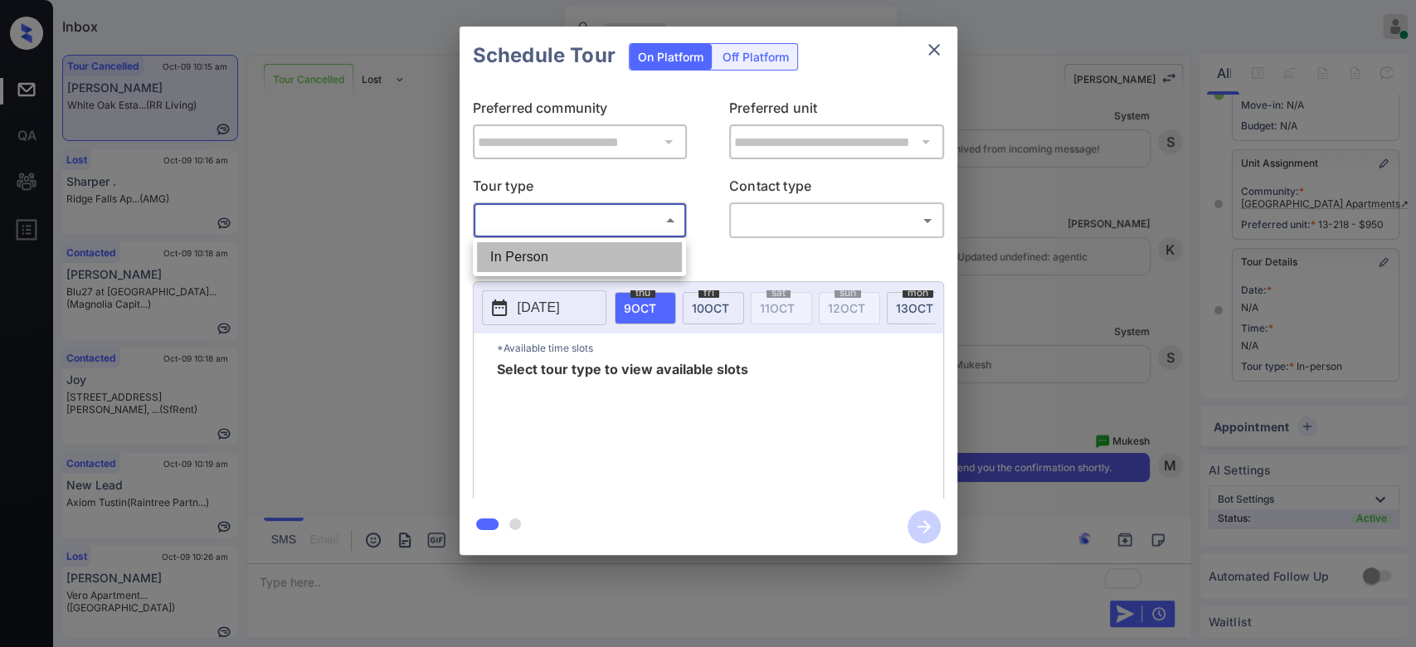
click at [554, 253] on li "In Person" at bounding box center [579, 257] width 205 height 30
type input "********"
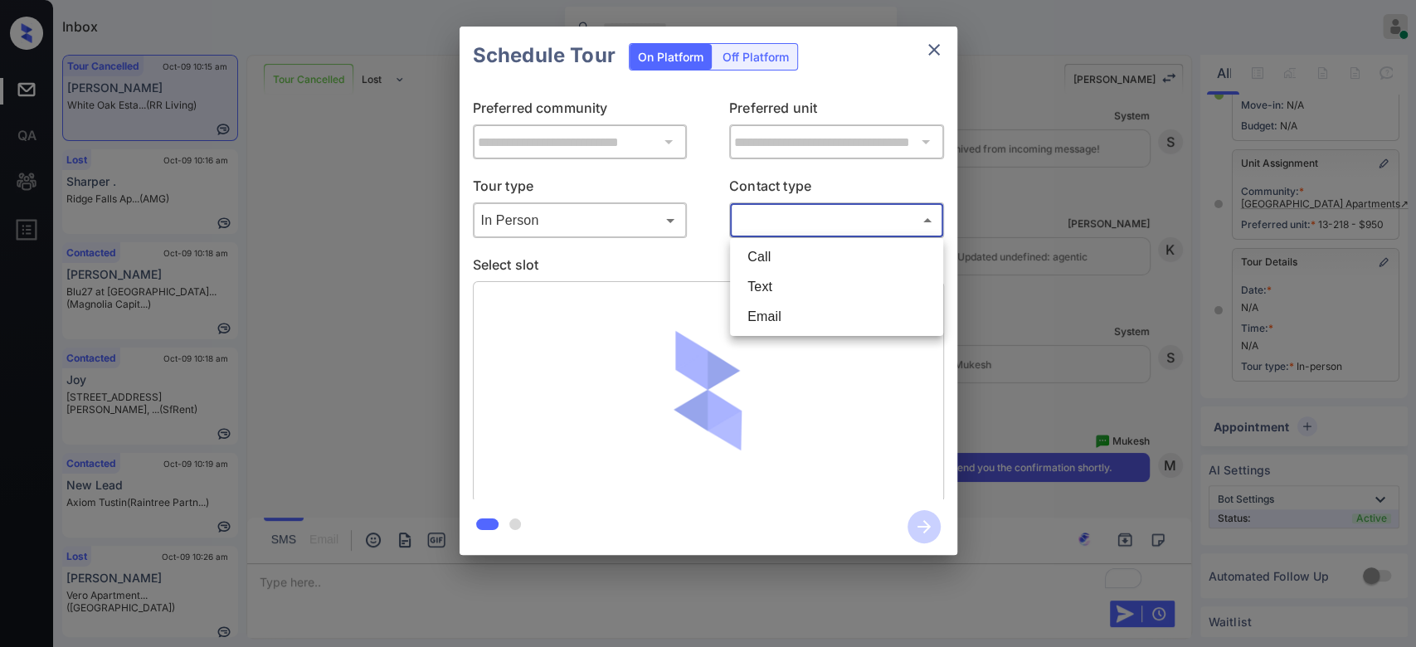
drag, startPoint x: 810, startPoint y: 214, endPoint x: 796, endPoint y: 281, distance: 68.5
click at [796, 281] on body "Inbox Mukesh Online Set yourself offline Set yourself on break Profile Switch t…" at bounding box center [708, 323] width 1416 height 647
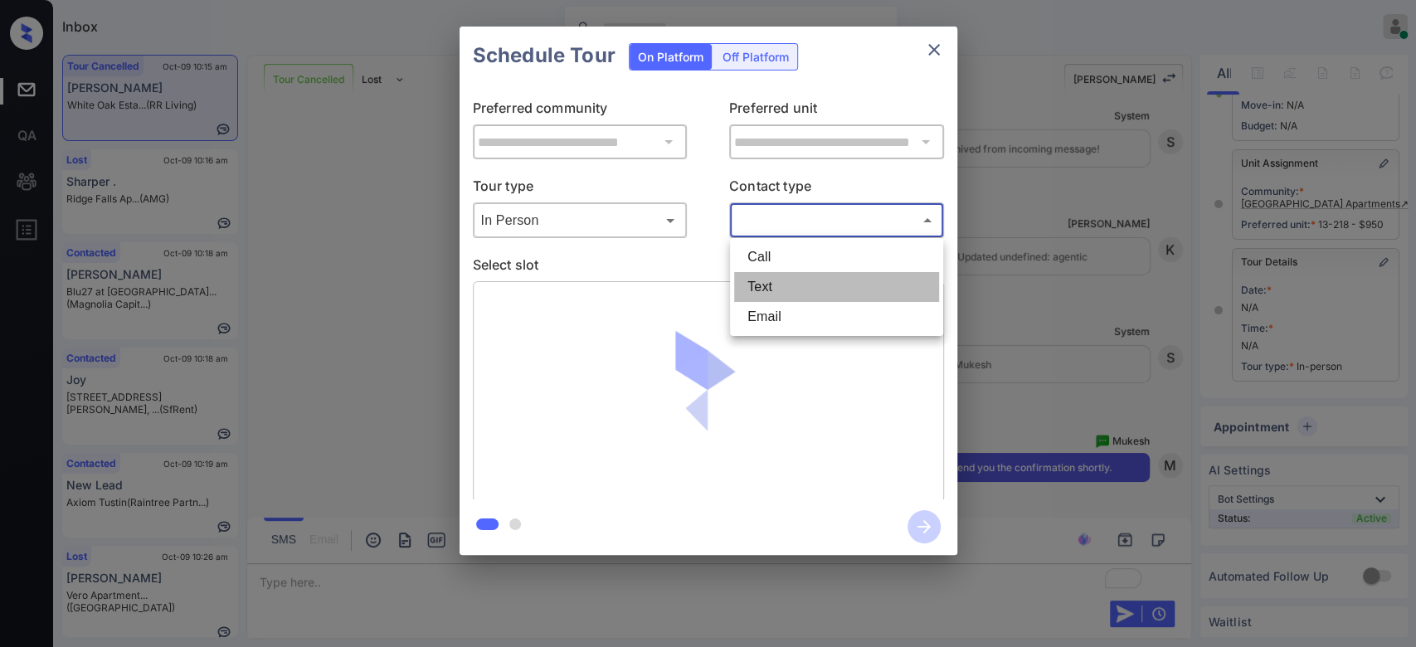
click at [796, 281] on li "Text" at bounding box center [836, 287] width 205 height 30
type input "****"
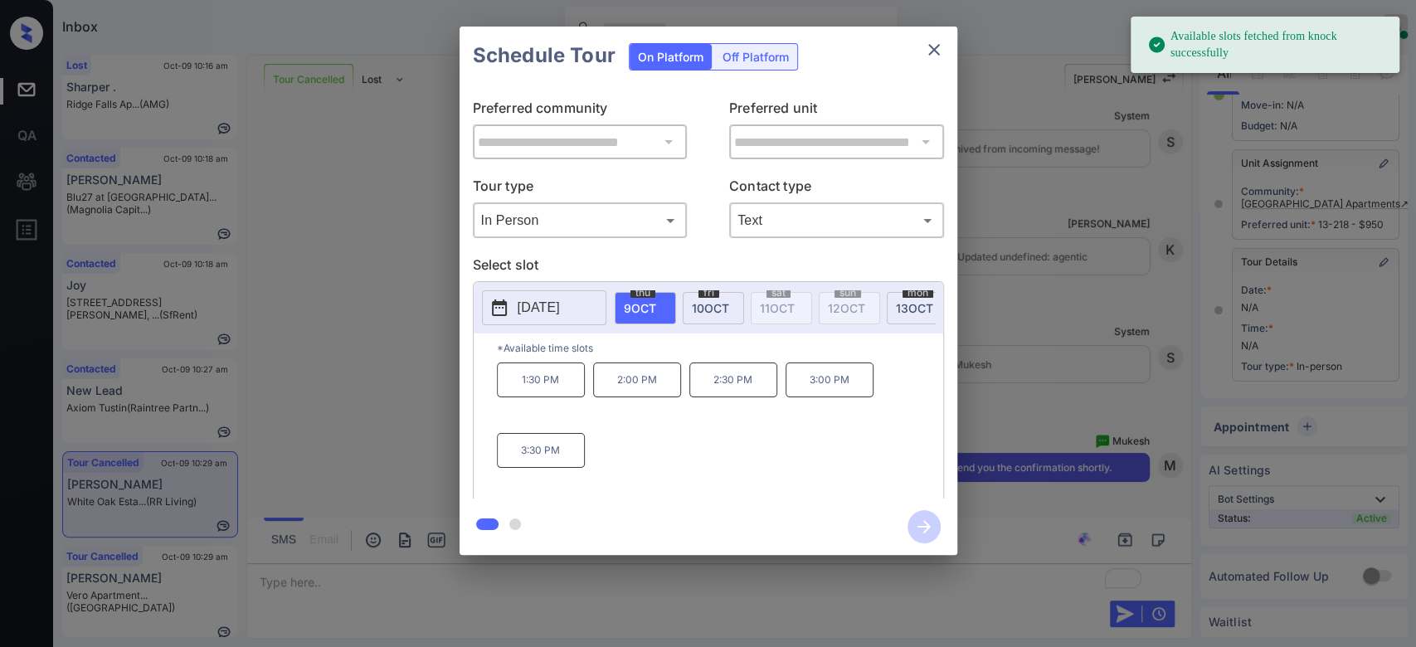
click at [543, 302] on p "[DATE]" at bounding box center [539, 308] width 42 height 20
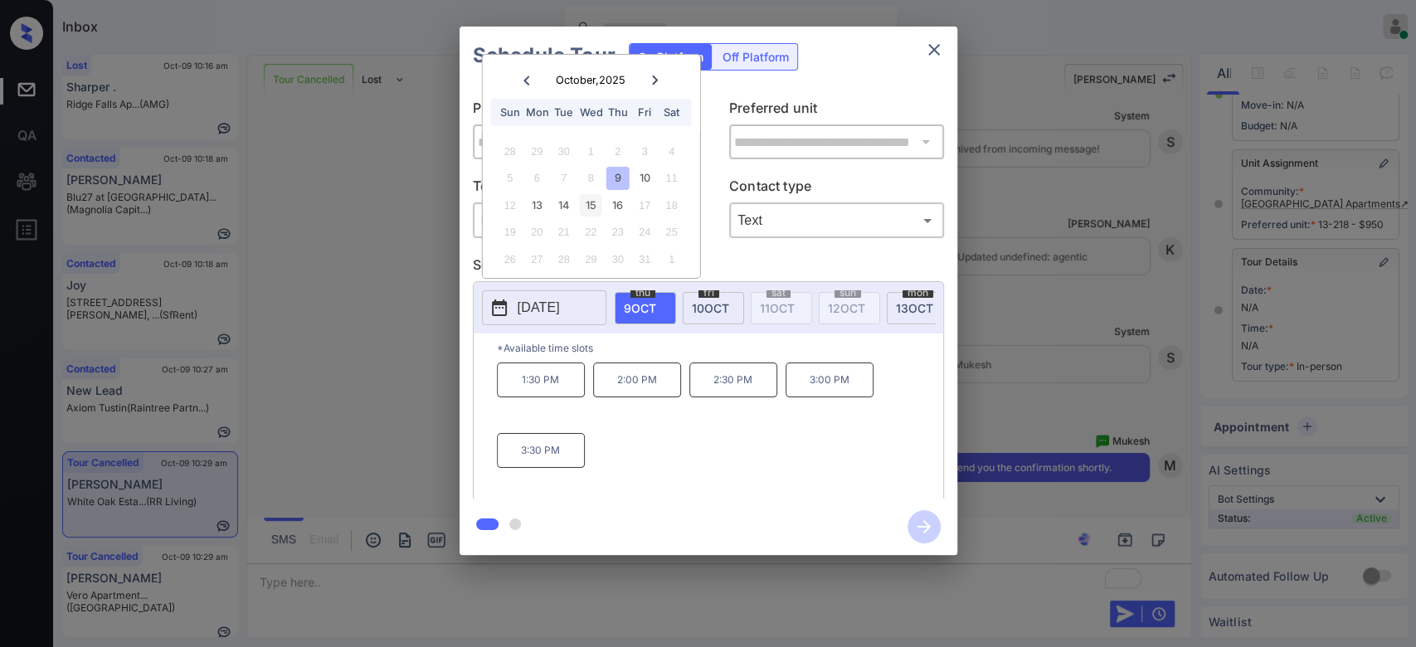
click at [587, 212] on div "15" at bounding box center [591, 205] width 22 height 22
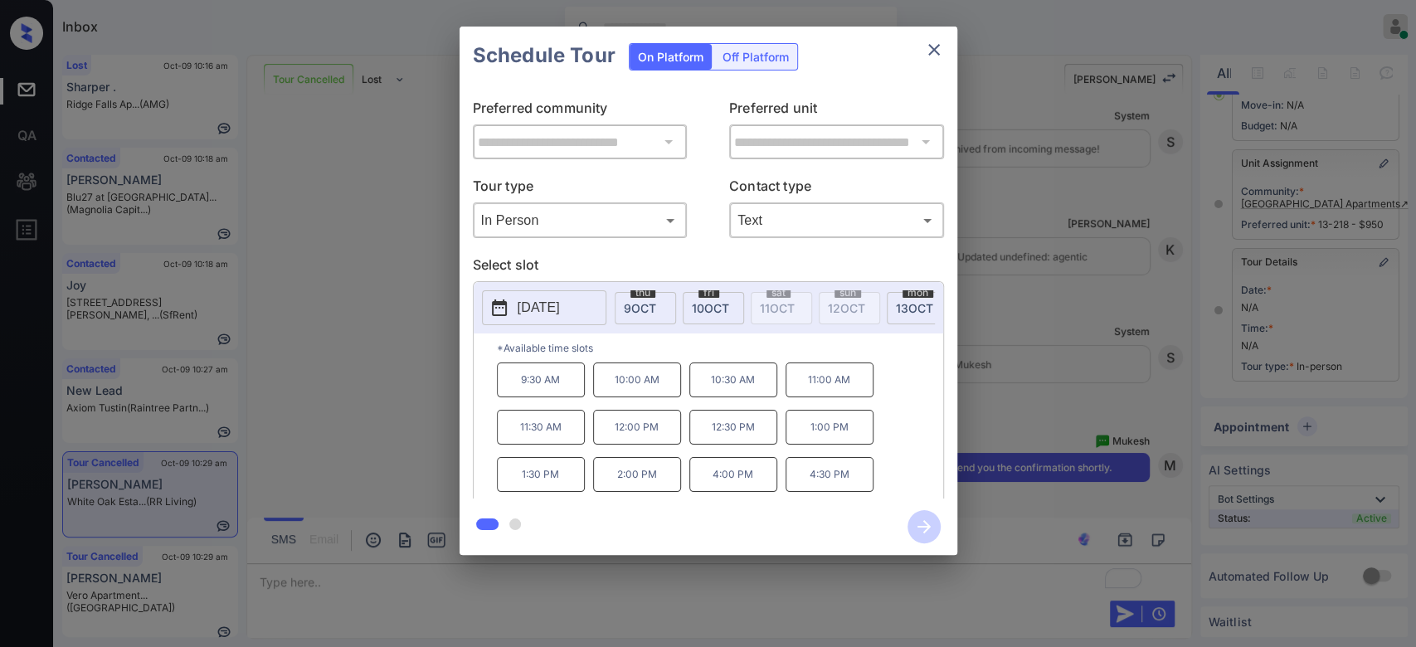
click at [645, 440] on p "12:00 PM" at bounding box center [637, 427] width 88 height 35
click at [919, 521] on icon "button" at bounding box center [924, 526] width 33 height 33
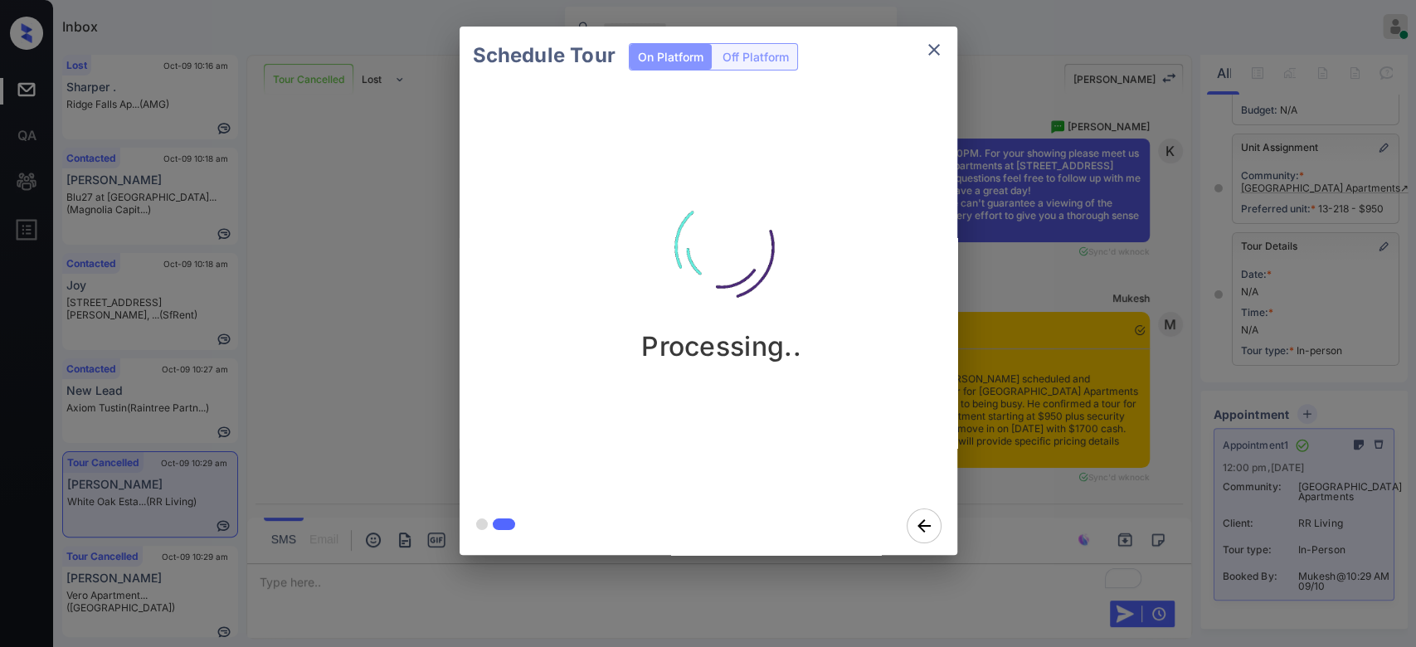
scroll to position [12920, 0]
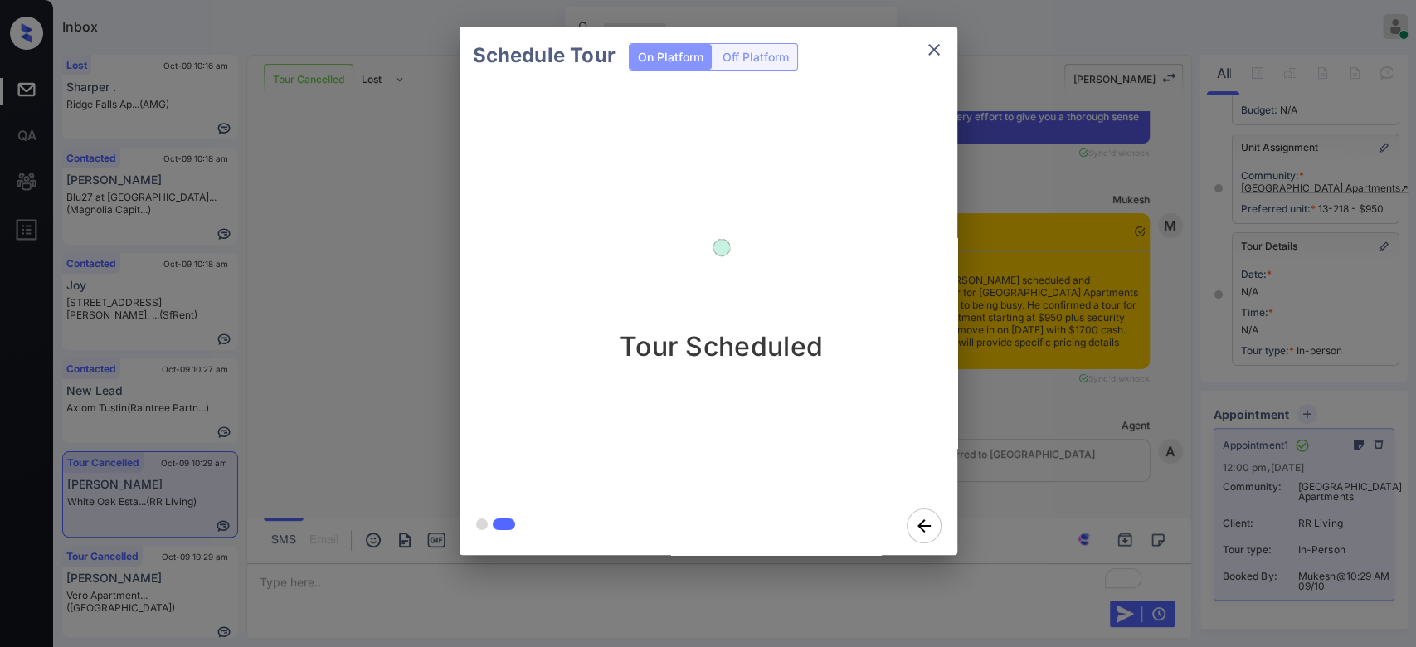
click at [1000, 202] on div "Schedule Tour On Platform Off Platform Tour Scheduled" at bounding box center [708, 291] width 1416 height 582
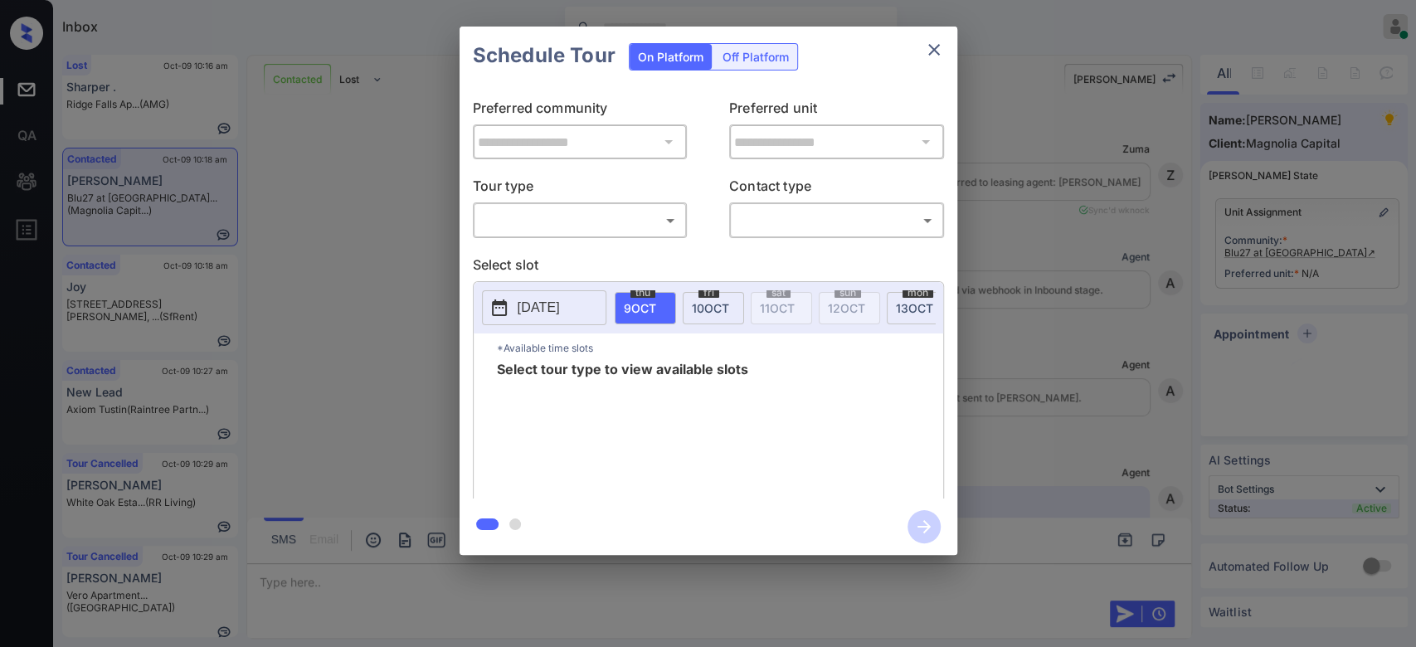
scroll to position [2245, 0]
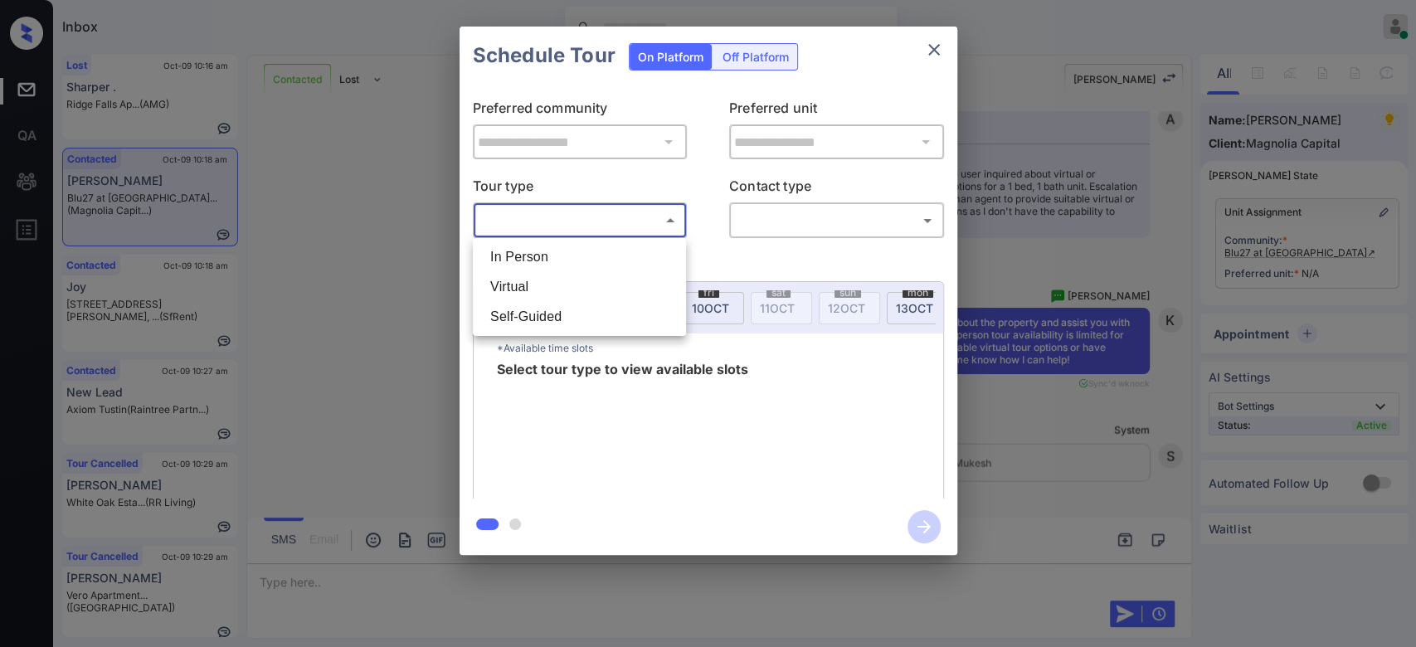
click at [647, 226] on body "Inbox Mukesh Online Set yourself offline Set yourself on break Profile Switch t…" at bounding box center [708, 323] width 1416 height 647
click at [571, 255] on li "In Person" at bounding box center [579, 257] width 205 height 30
type input "********"
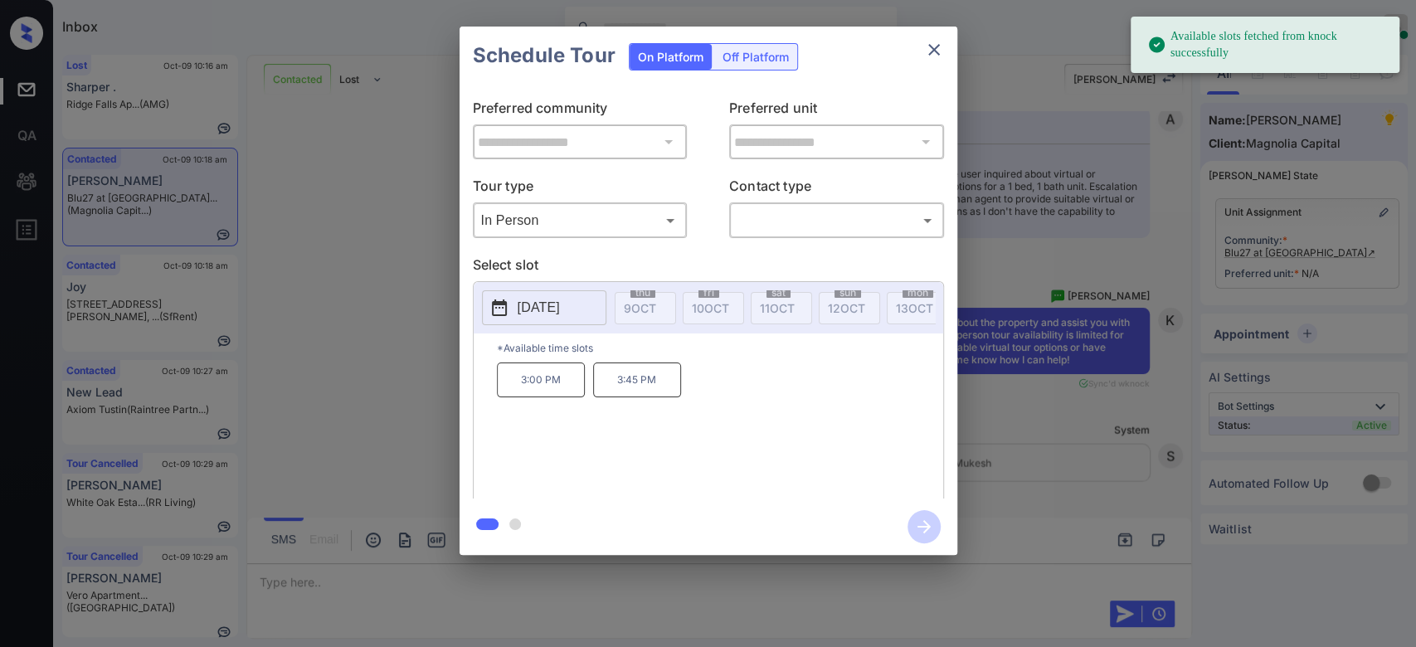
click at [537, 313] on p "[DATE]" at bounding box center [539, 308] width 42 height 20
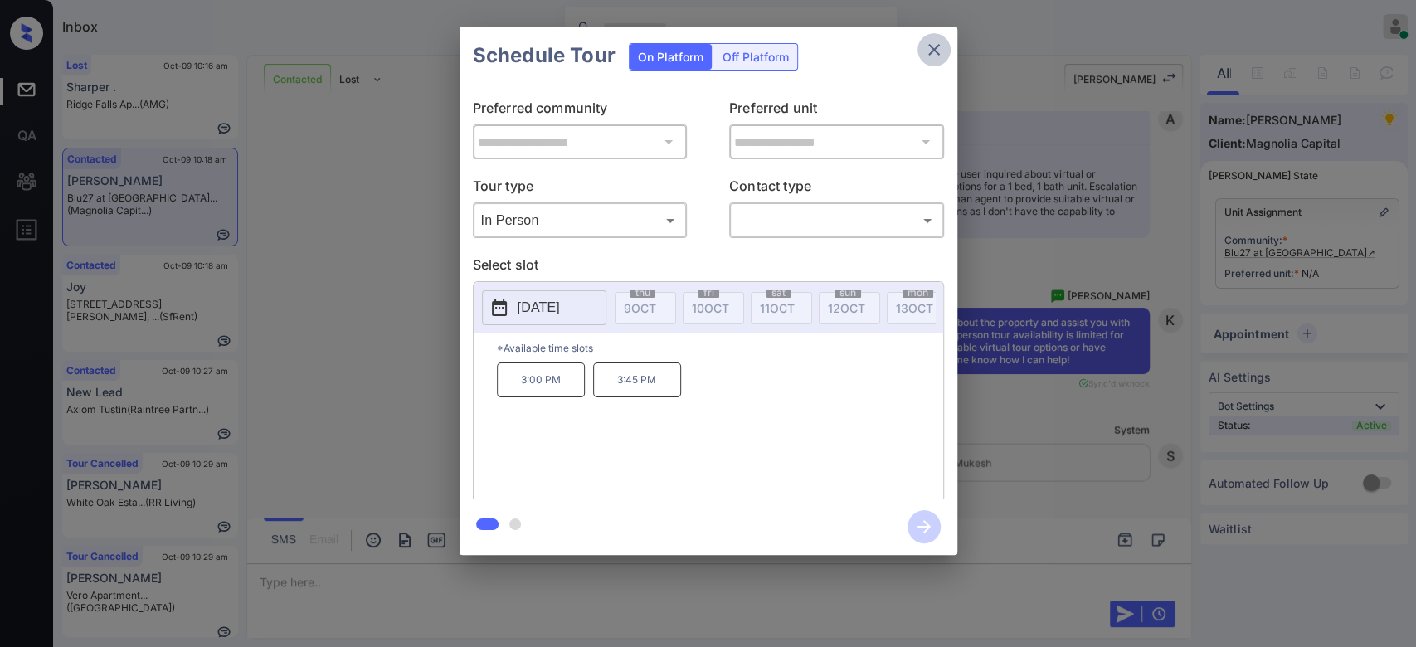
click at [937, 45] on icon "close" at bounding box center [934, 50] width 12 height 12
